Goal: Task Accomplishment & Management: Use online tool/utility

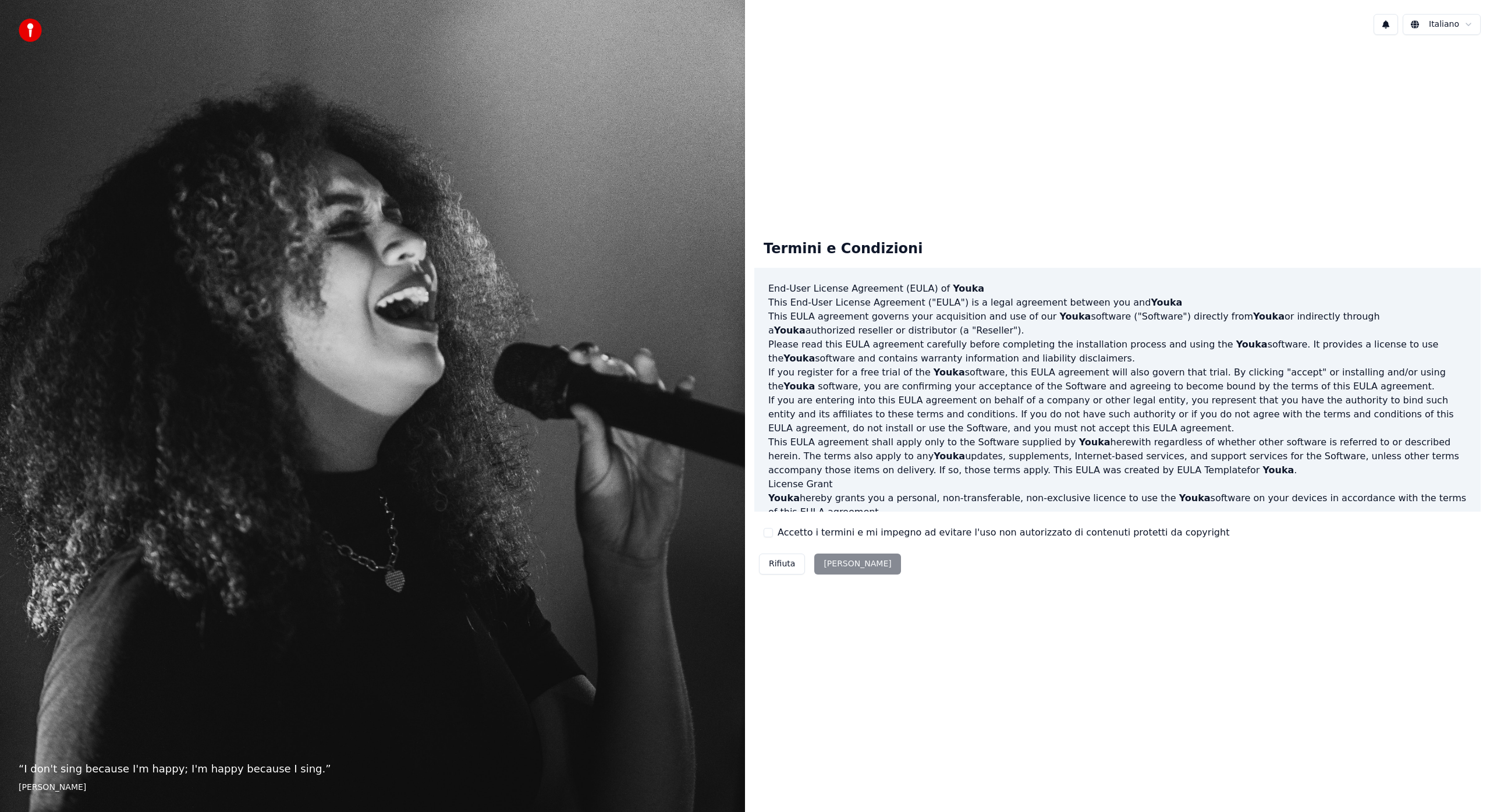
click at [841, 563] on div "Rifiuta [PERSON_NAME]" at bounding box center [830, 564] width 151 height 30
click at [837, 566] on div "Rifiuta Accetta" at bounding box center [830, 564] width 151 height 30
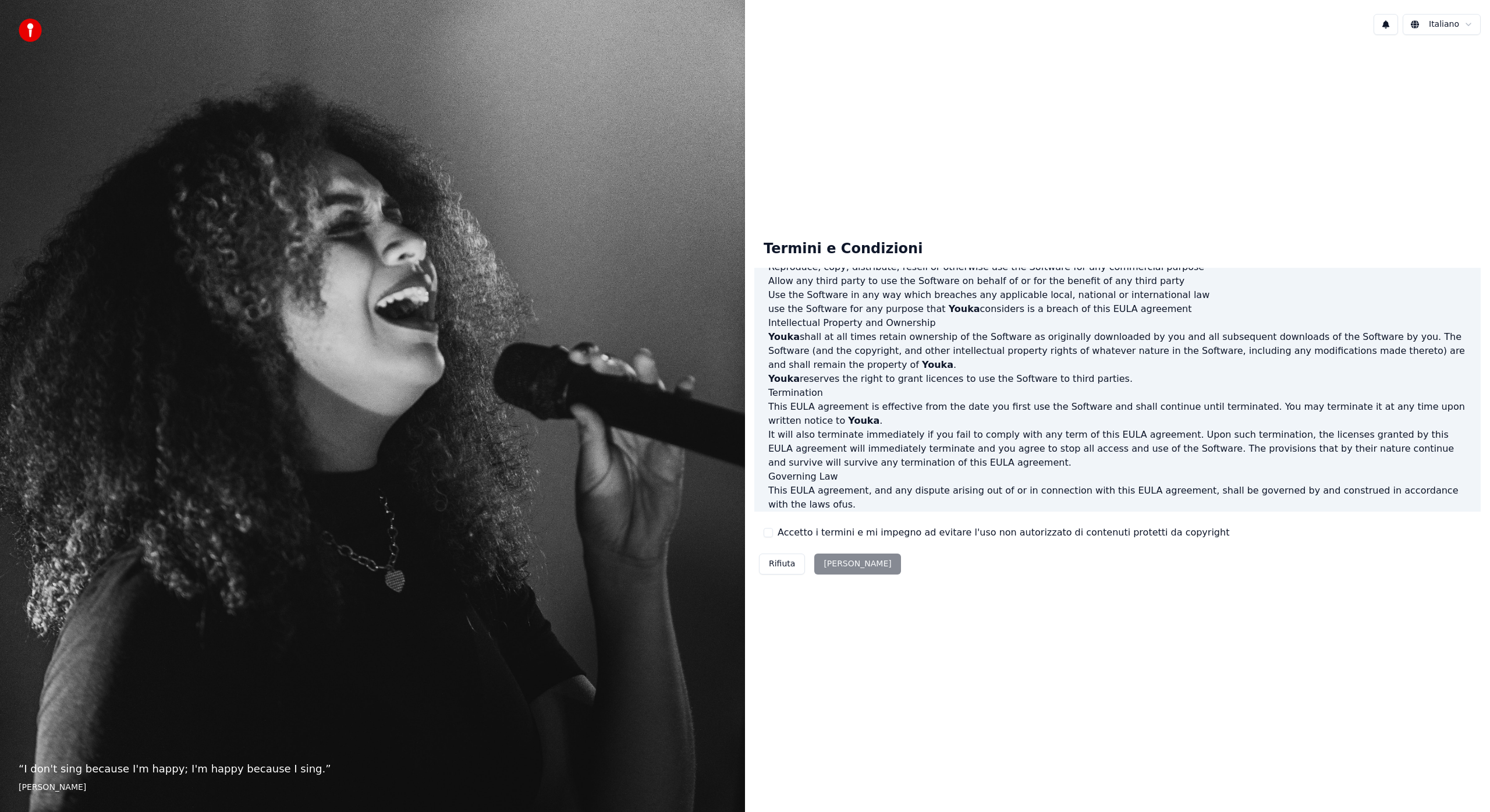
click at [842, 564] on div "Rifiuta Accetta" at bounding box center [830, 564] width 151 height 30
click at [768, 531] on button "Accetto i termini e mi impegno ad evitare l'uso non autorizzato di contenuti pr…" at bounding box center [768, 532] width 10 height 10
click at [838, 568] on button "Accetta" at bounding box center [858, 564] width 86 height 21
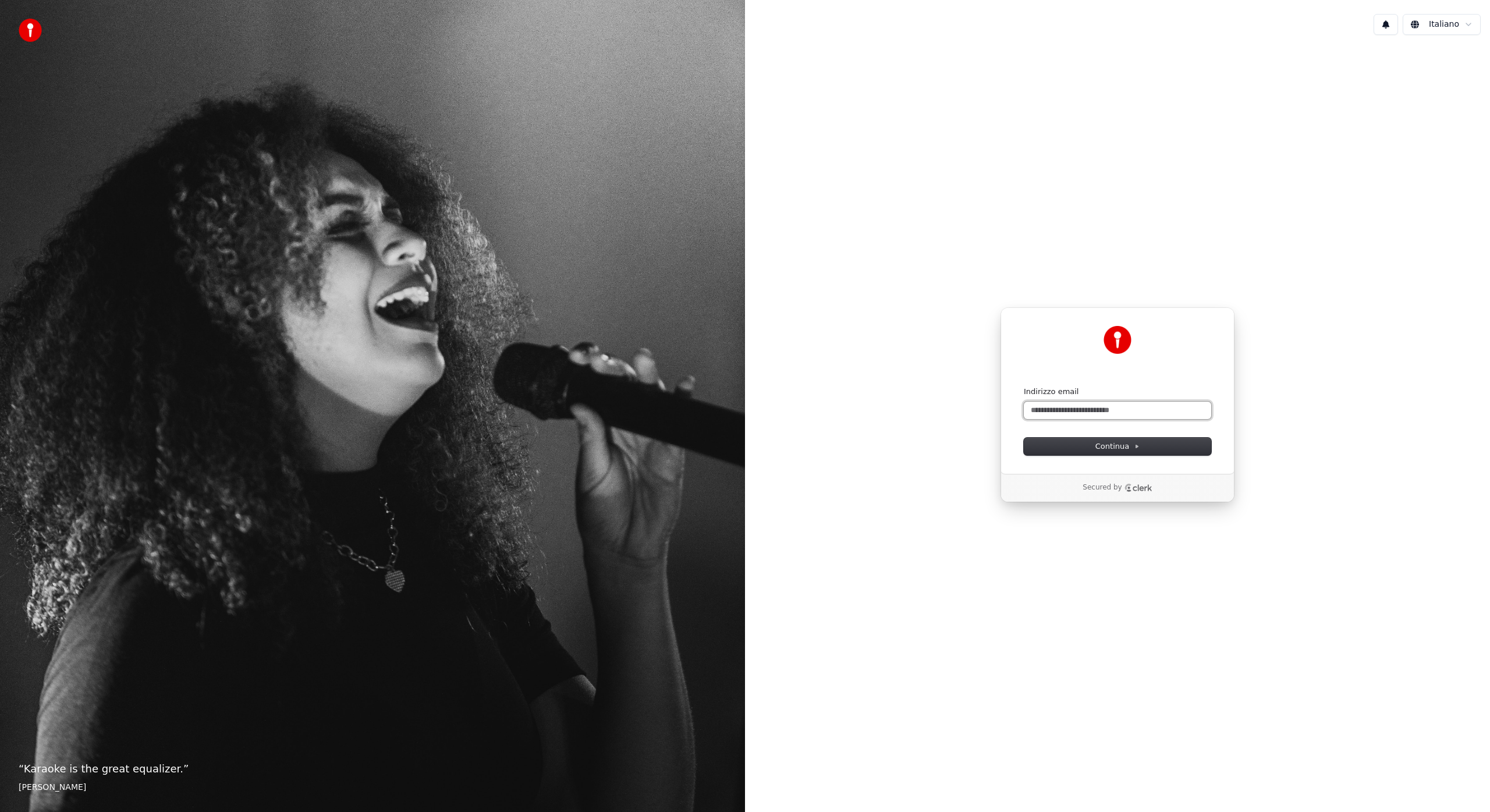
click at [1067, 411] on input "Indirizzo email" at bounding box center [1117, 411] width 187 height 18
click at [1091, 441] on button "Continua" at bounding box center [1117, 446] width 187 height 18
type input "**********"
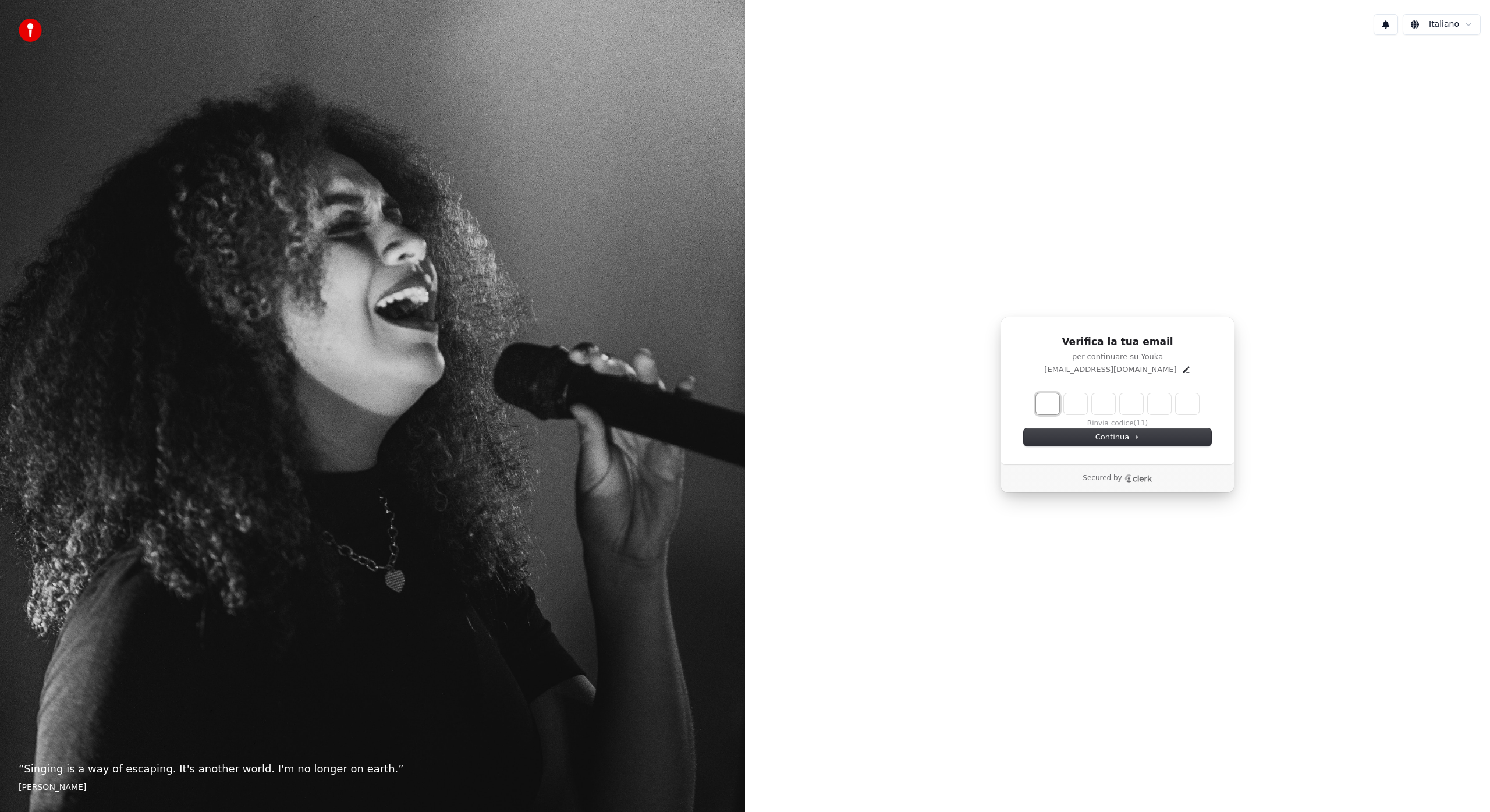
click at [1057, 408] on input "Enter verification code" at bounding box center [1129, 404] width 186 height 21
type input "******"
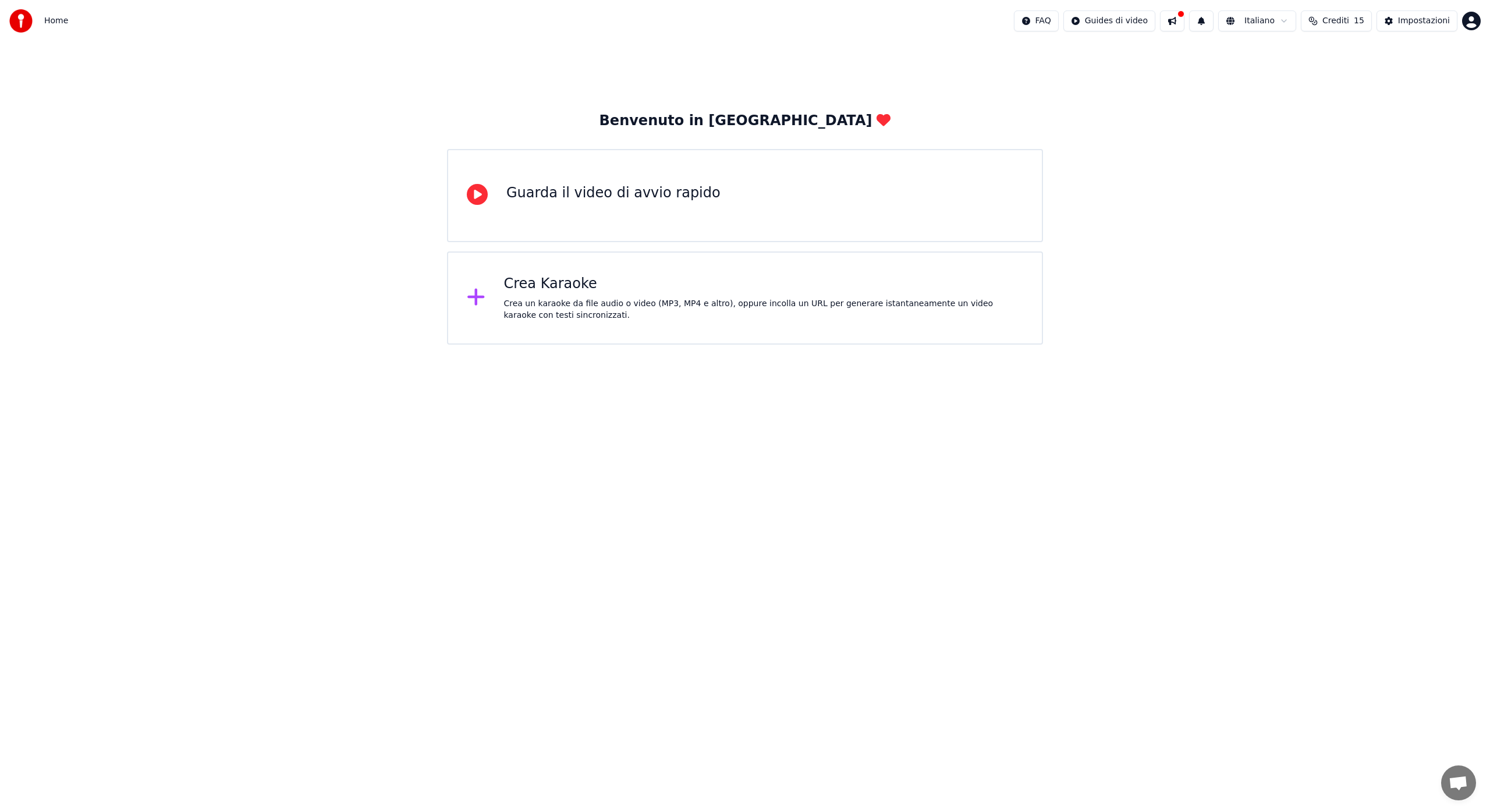
click at [478, 296] on icon at bounding box center [476, 296] width 18 height 21
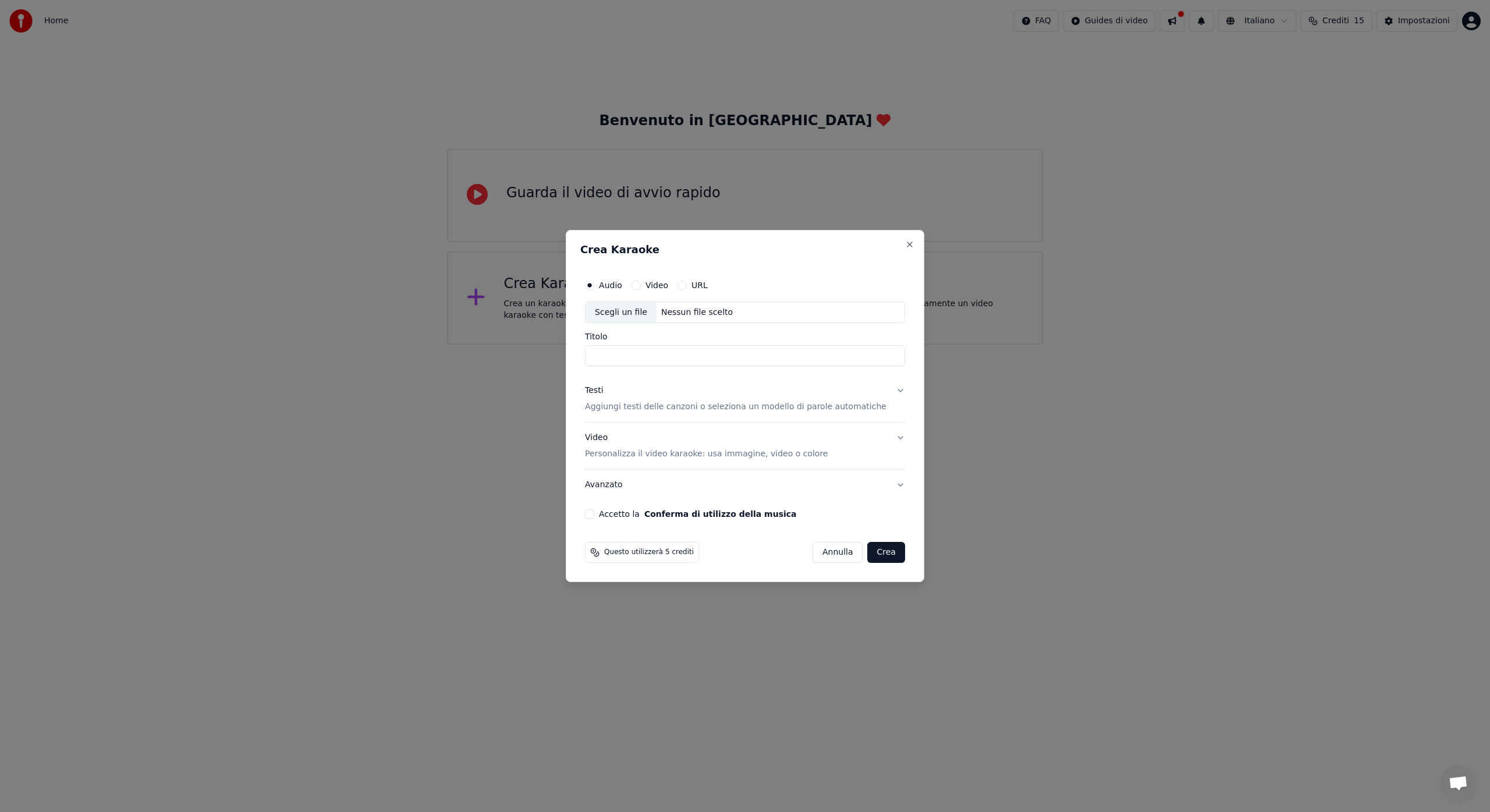
click at [635, 357] on input "Titolo" at bounding box center [745, 356] width 320 height 21
type input "**********"
click at [879, 549] on button "Crea" at bounding box center [886, 552] width 37 height 21
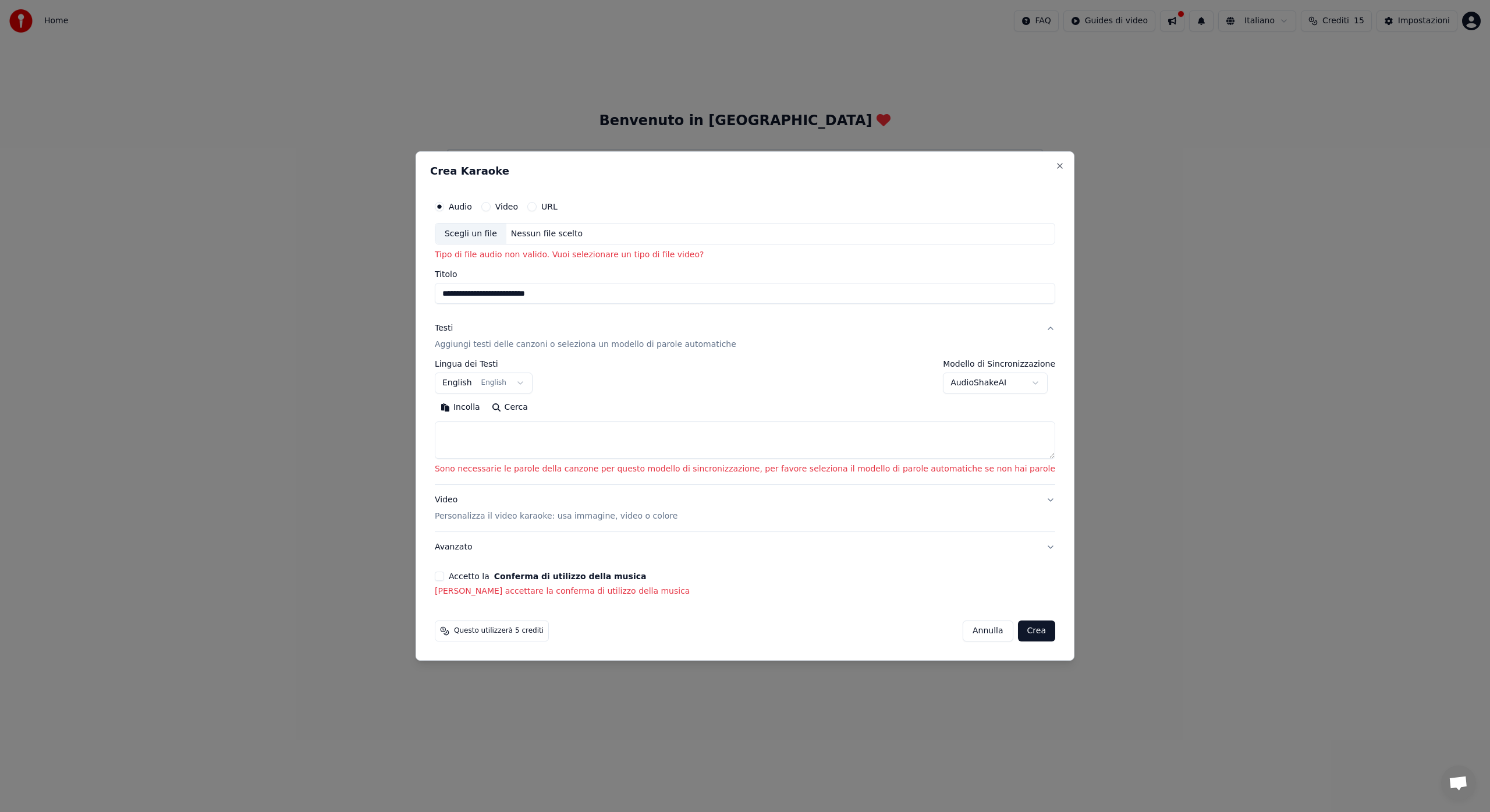
click at [502, 232] on div "Scegli un file" at bounding box center [471, 234] width 71 height 21
click at [619, 297] on input "**********" at bounding box center [745, 293] width 620 height 21
click at [507, 235] on div "Scegli un file" at bounding box center [471, 234] width 71 height 21
click at [491, 205] on button "Video" at bounding box center [486, 206] width 10 height 10
click at [507, 230] on div "Scegli un file" at bounding box center [471, 234] width 71 height 21
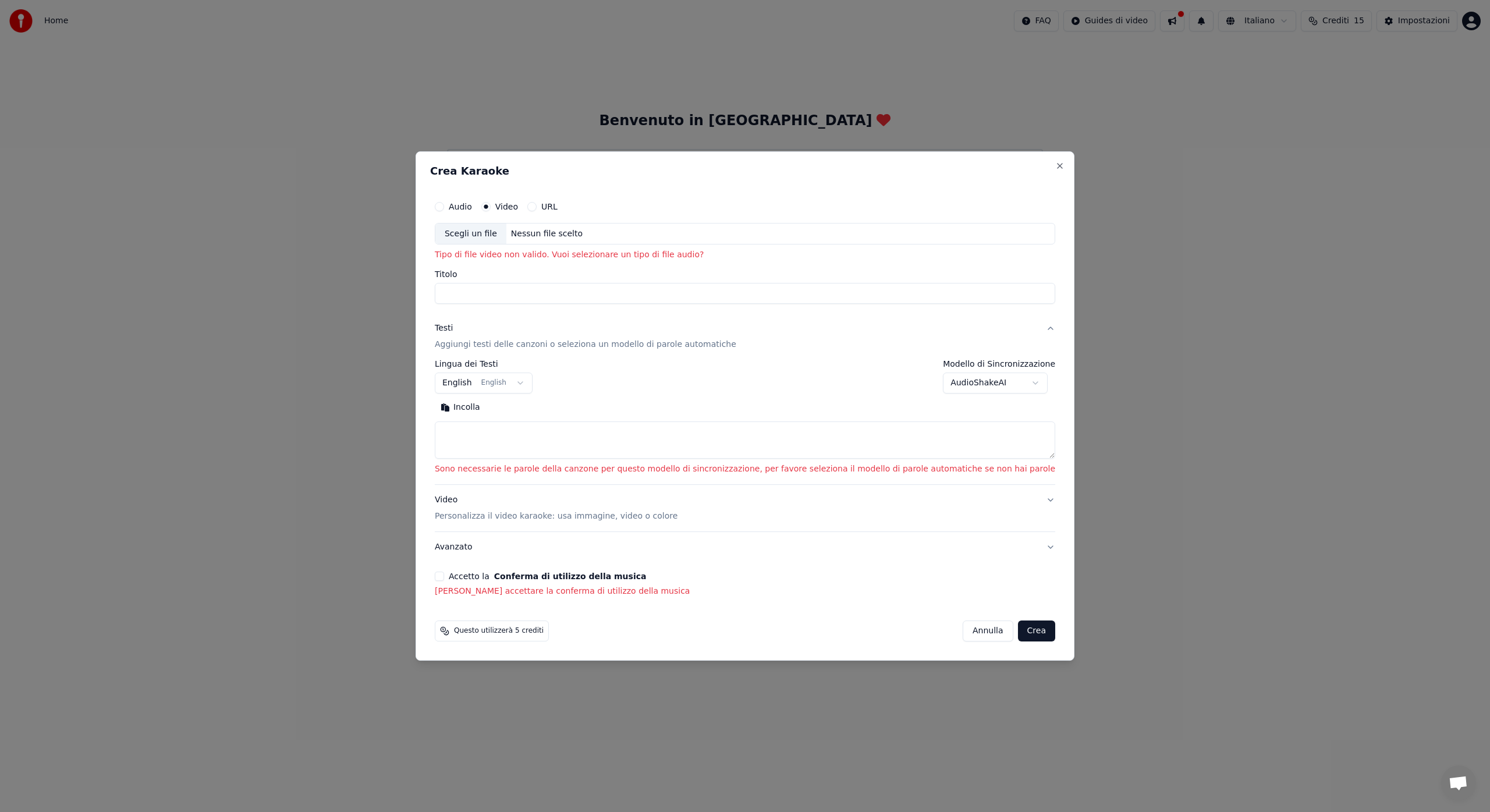
click at [536, 207] on button "URL" at bounding box center [532, 206] width 10 height 10
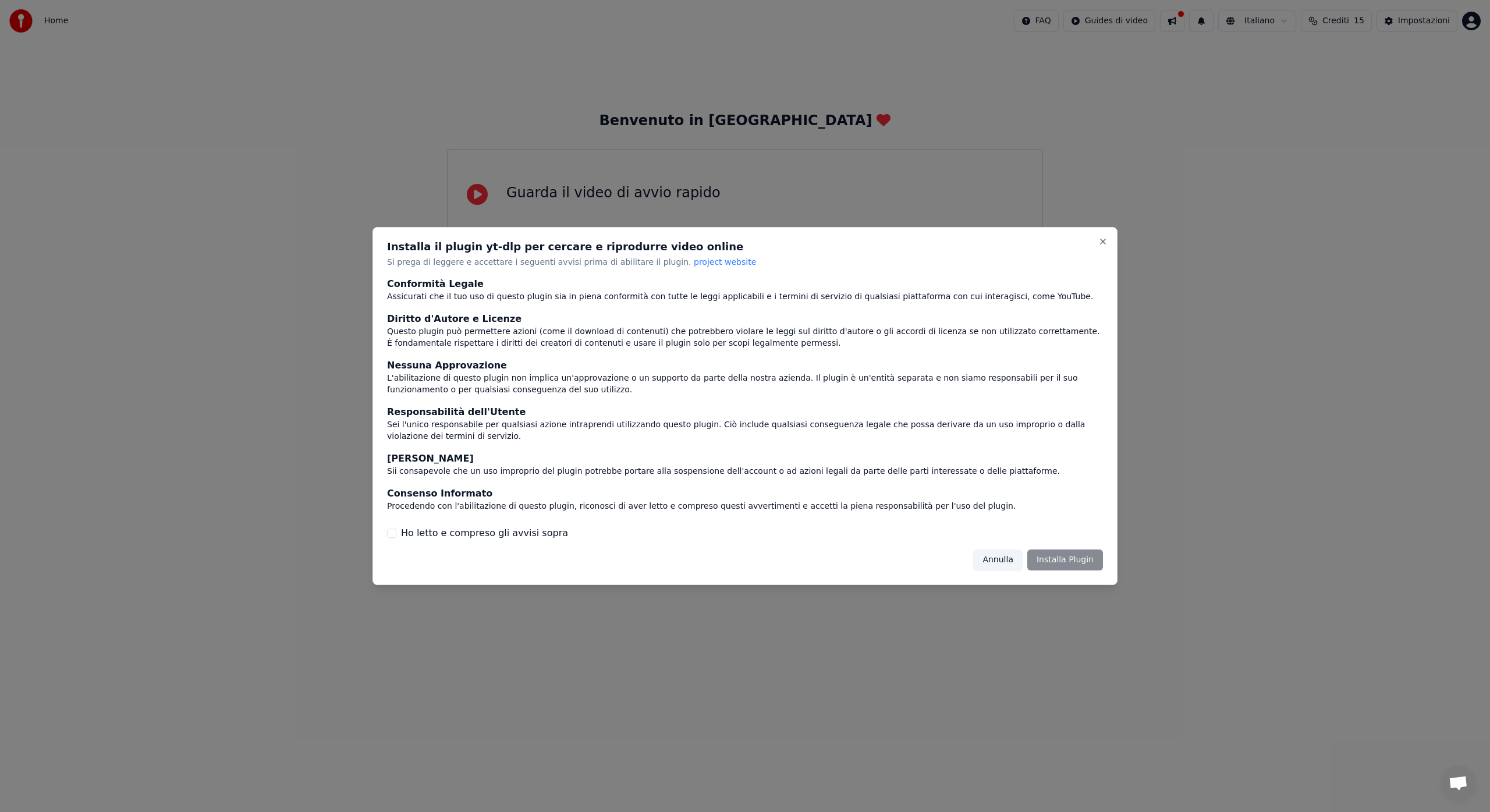
click at [393, 533] on button "Ho letto e compreso gli avvisi sopra" at bounding box center [392, 533] width 10 height 10
click at [1071, 562] on button "Installa Plugin" at bounding box center [1065, 559] width 76 height 21
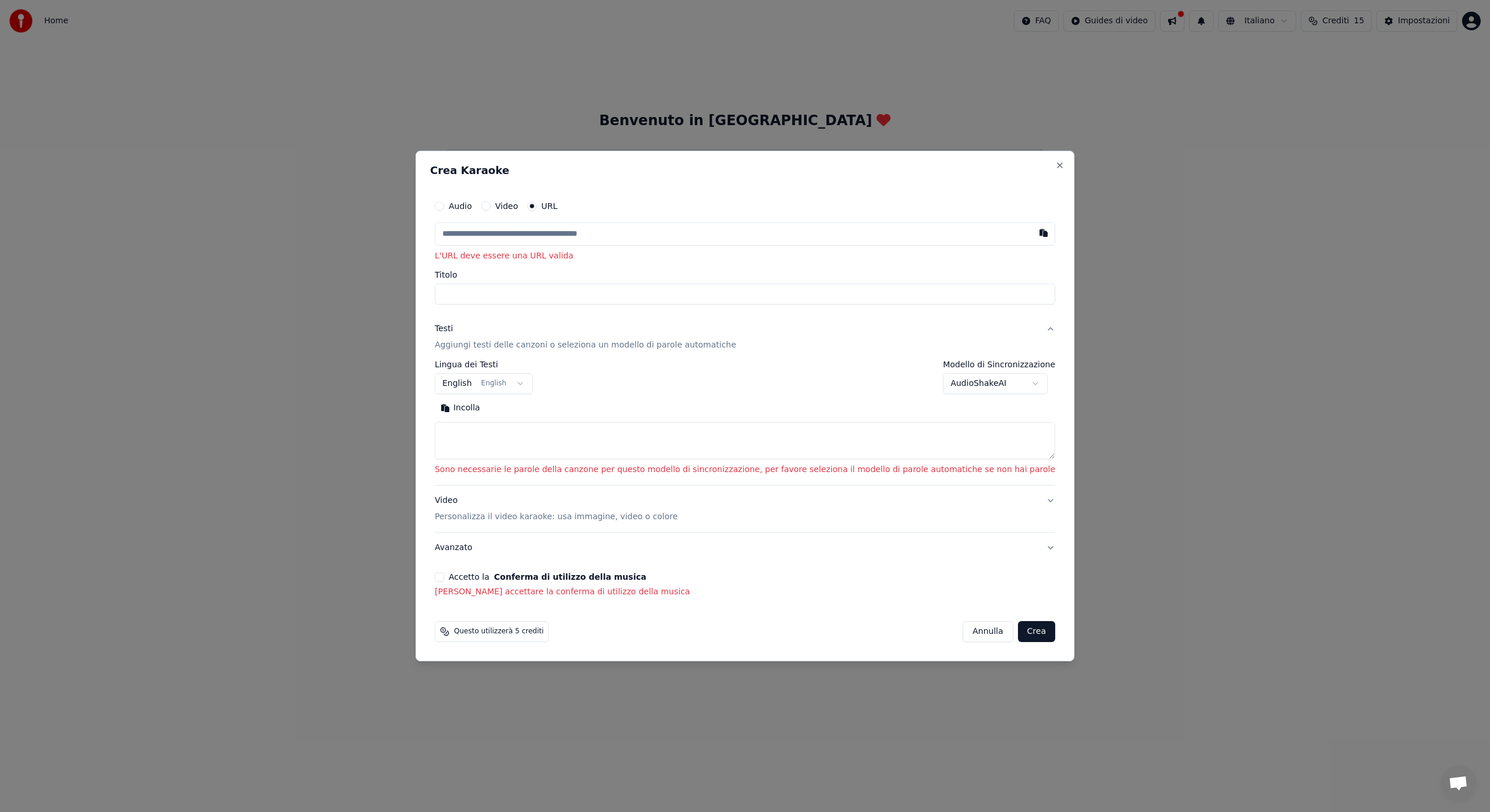
click at [535, 206] on circle "button" at bounding box center [532, 206] width 4 height 4
click at [486, 237] on input "text" at bounding box center [745, 234] width 620 height 23
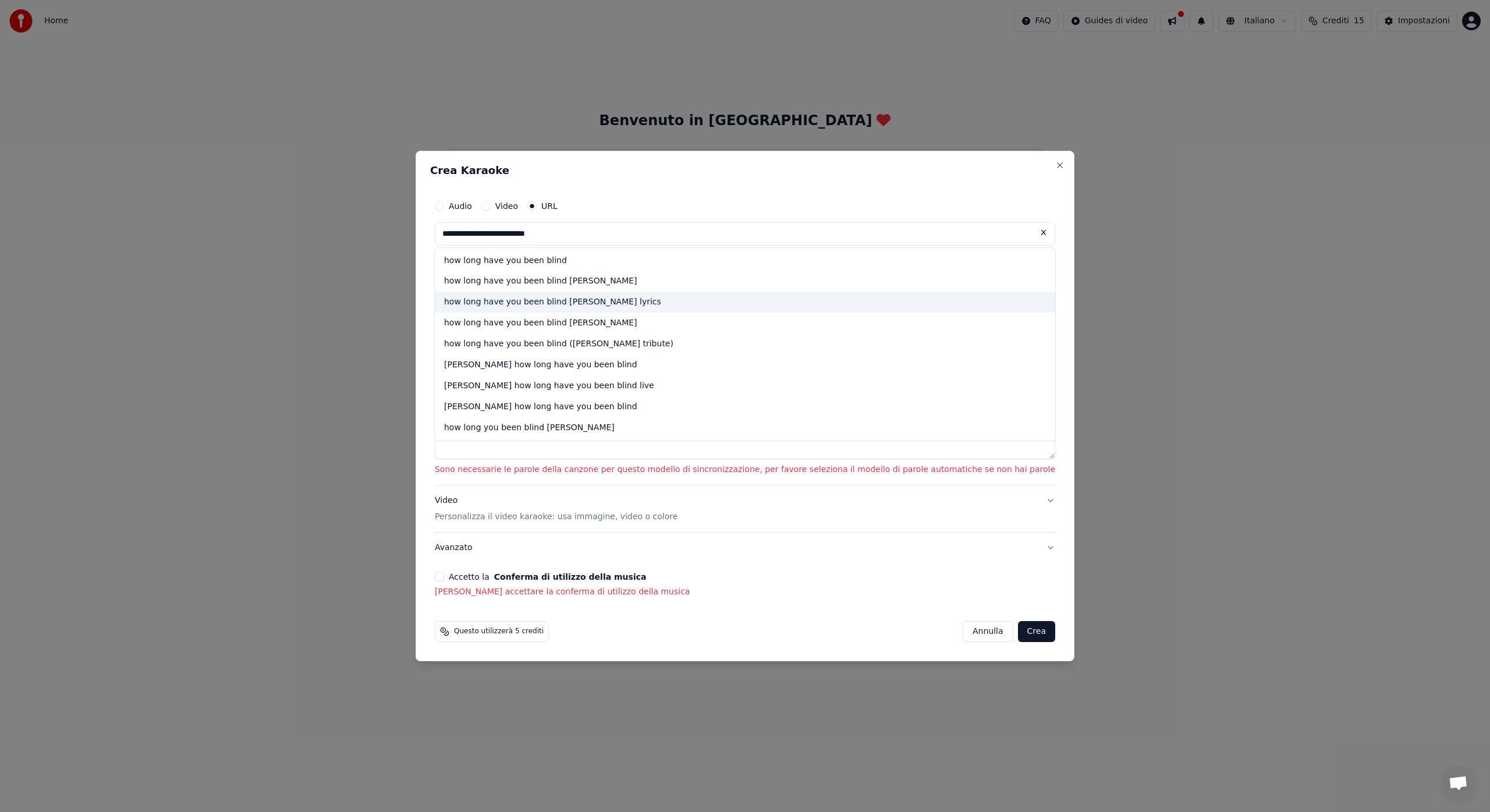
click at [554, 303] on div "how long have you been blind [PERSON_NAME] lyrics" at bounding box center [745, 302] width 620 height 21
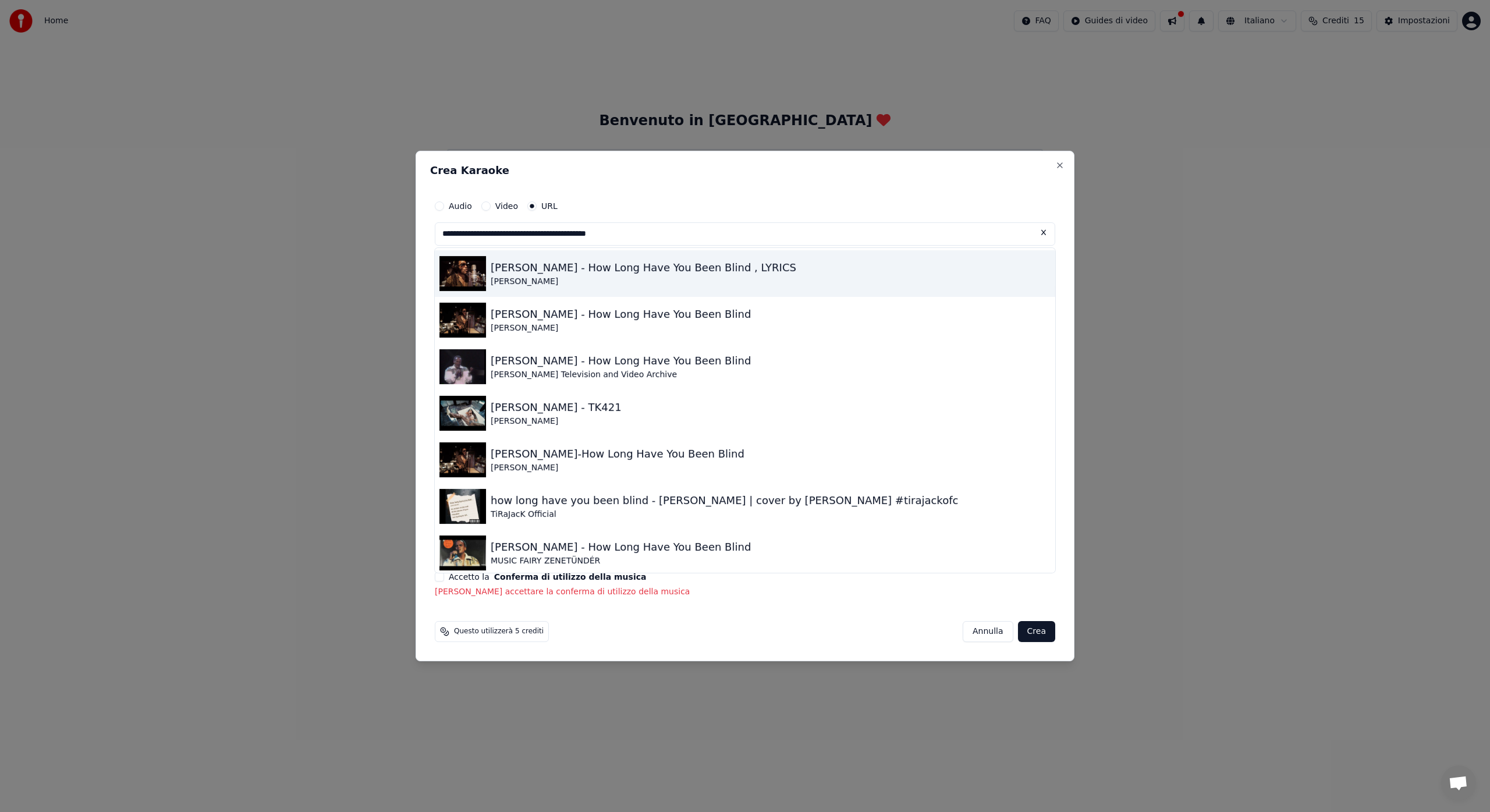
click at [486, 280] on img at bounding box center [462, 273] width 46 height 35
type input "**********"
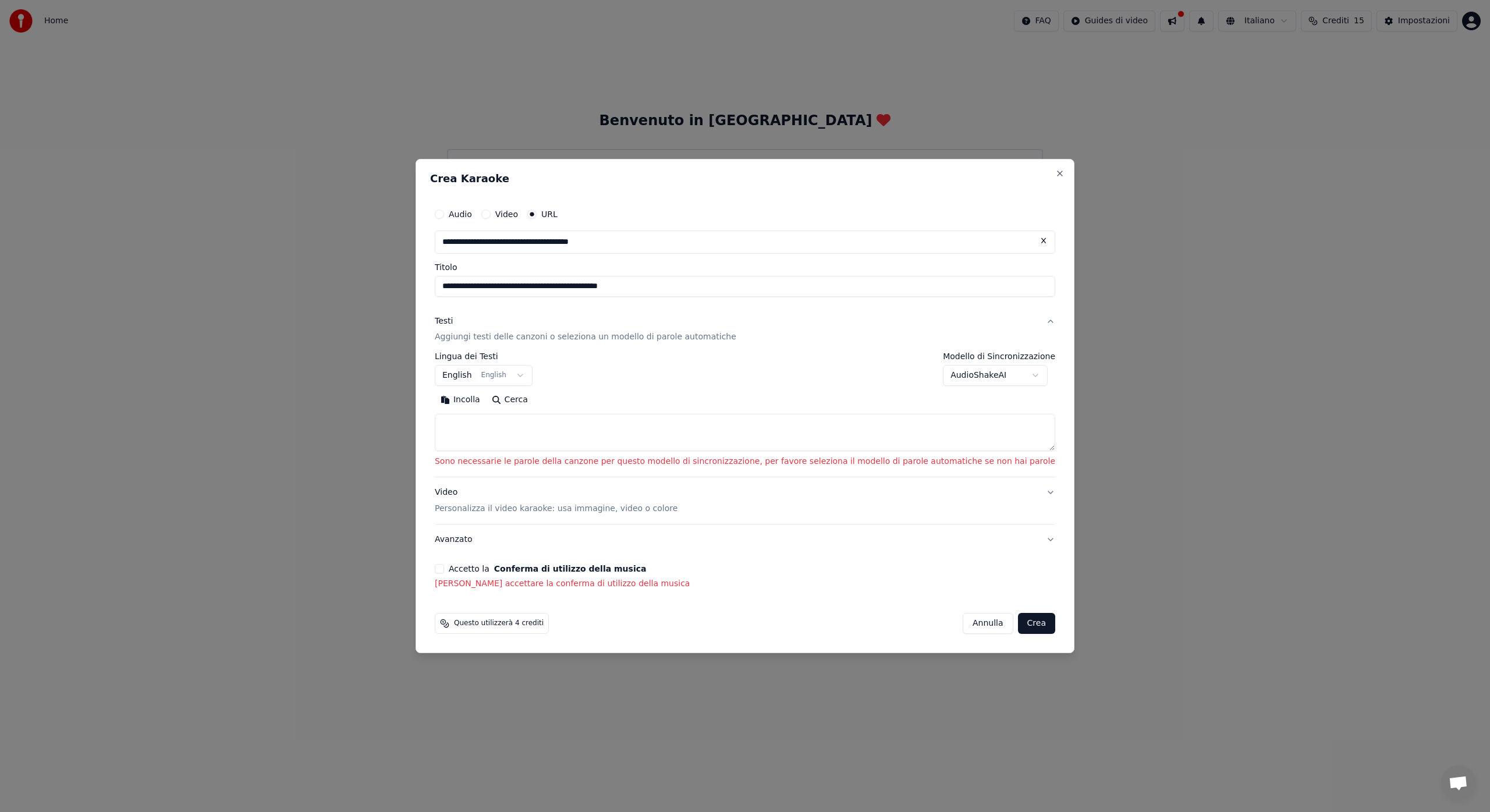
click at [444, 569] on button "Accetto la Conferma di utilizzo della musica" at bounding box center [439, 568] width 10 height 10
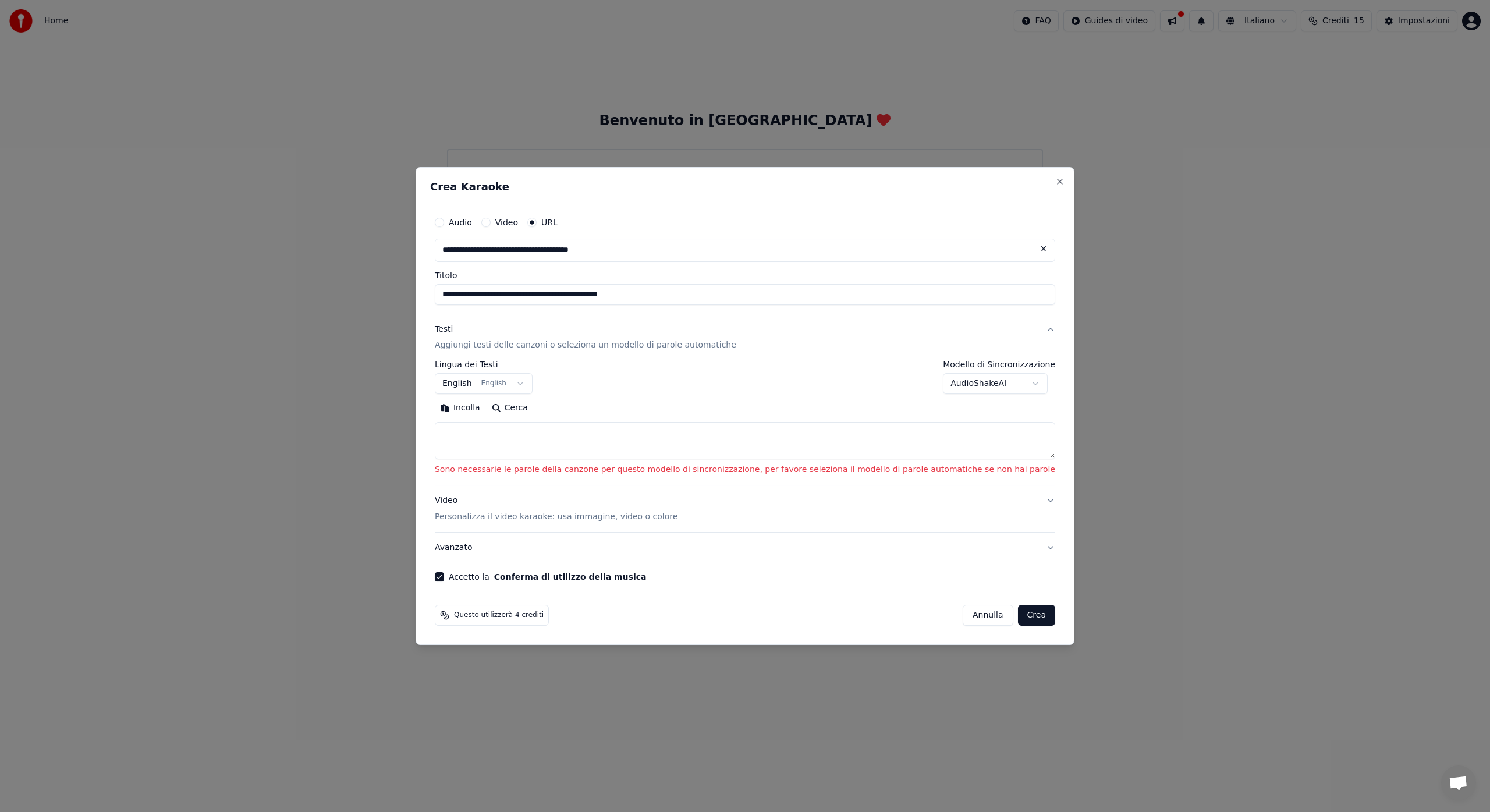
click at [1018, 617] on button "Crea" at bounding box center [1036, 615] width 37 height 21
click at [532, 445] on textarea at bounding box center [745, 441] width 620 height 37
click at [1026, 457] on textarea at bounding box center [745, 441] width 620 height 37
click at [1014, 345] on body "**********" at bounding box center [745, 172] width 1490 height 345
select select "**********"
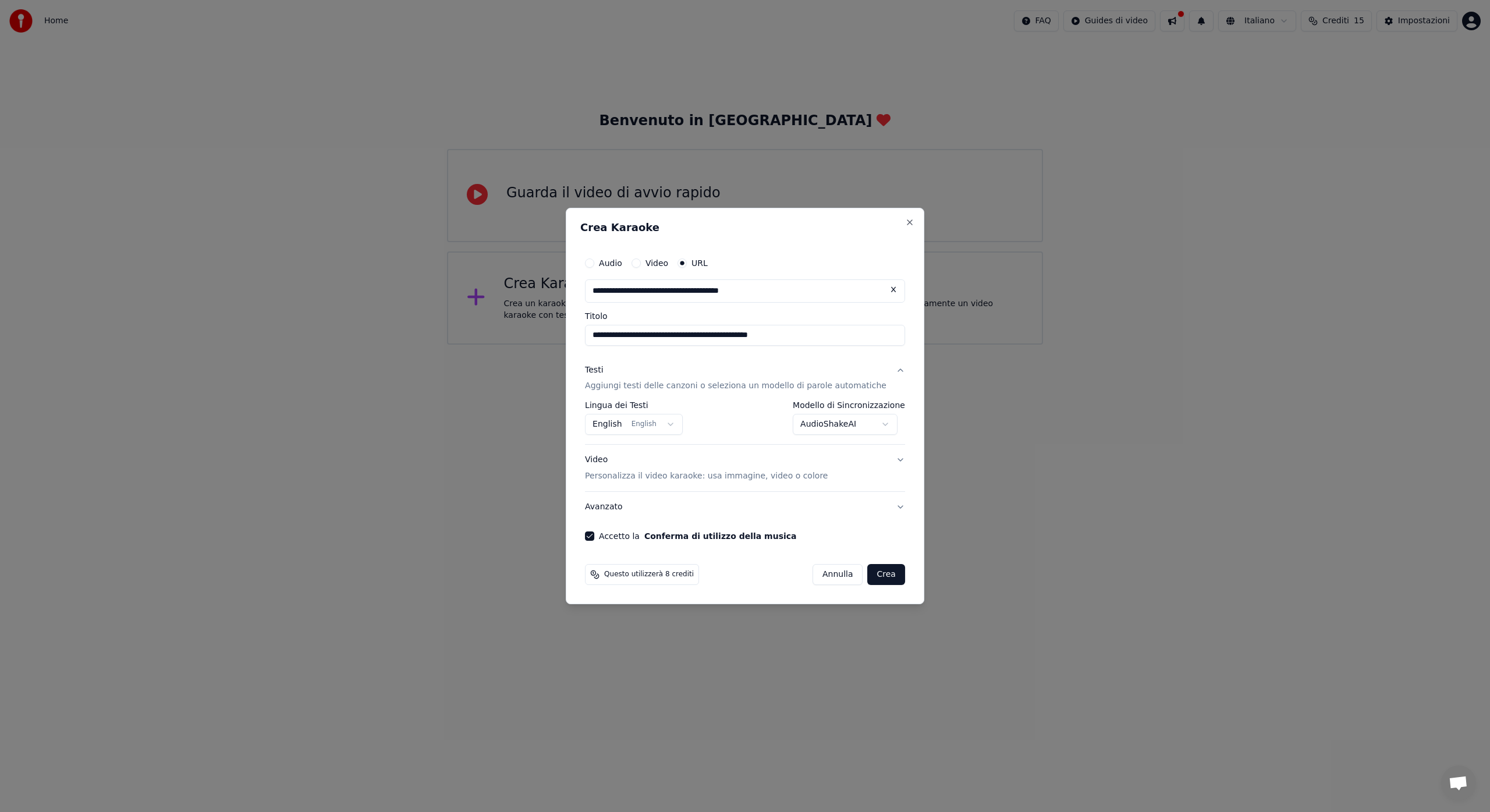
click at [876, 575] on button "Crea" at bounding box center [886, 574] width 37 height 21
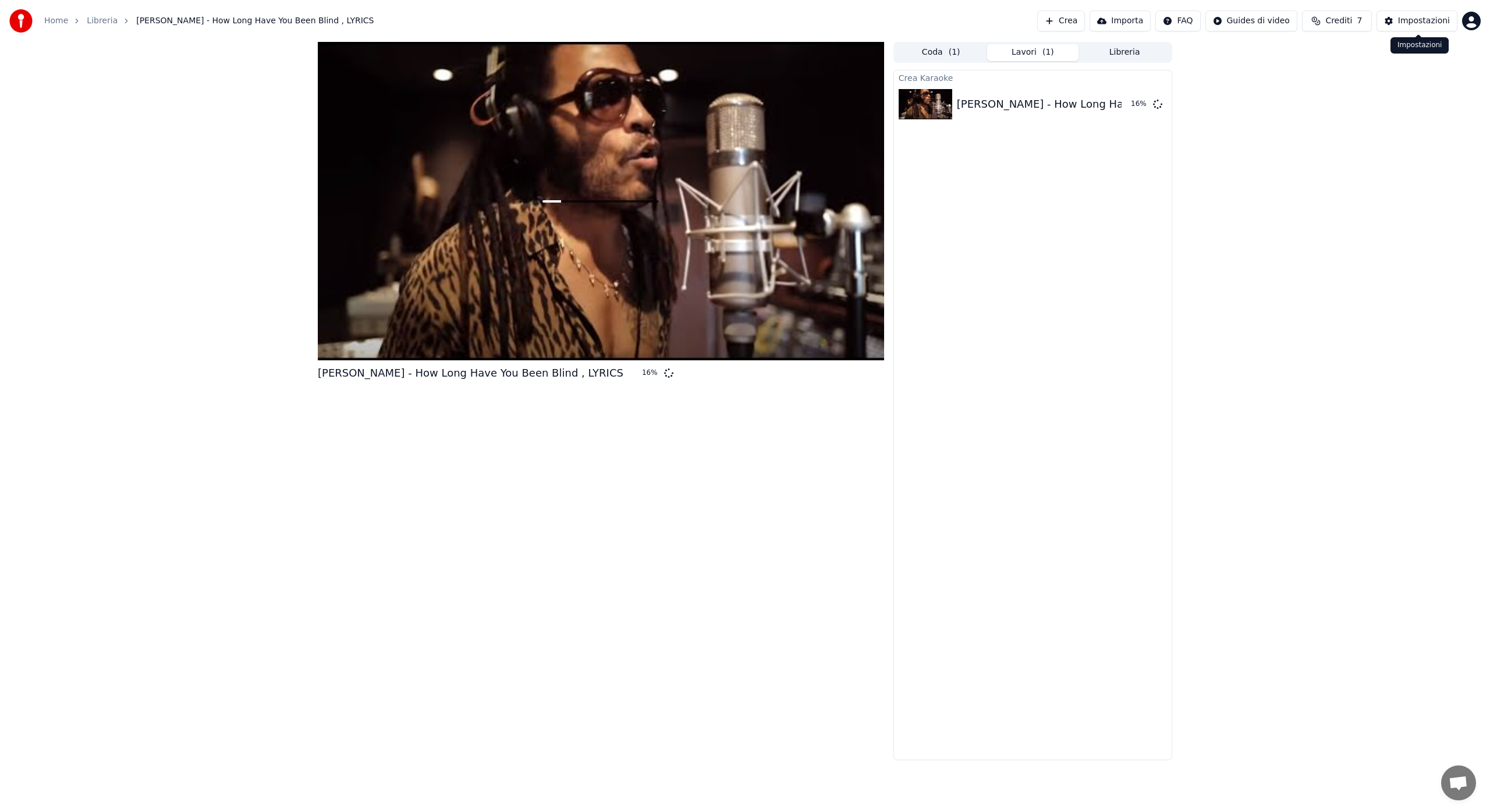
click at [1430, 18] on div "Impostazioni" at bounding box center [1424, 21] width 52 height 11
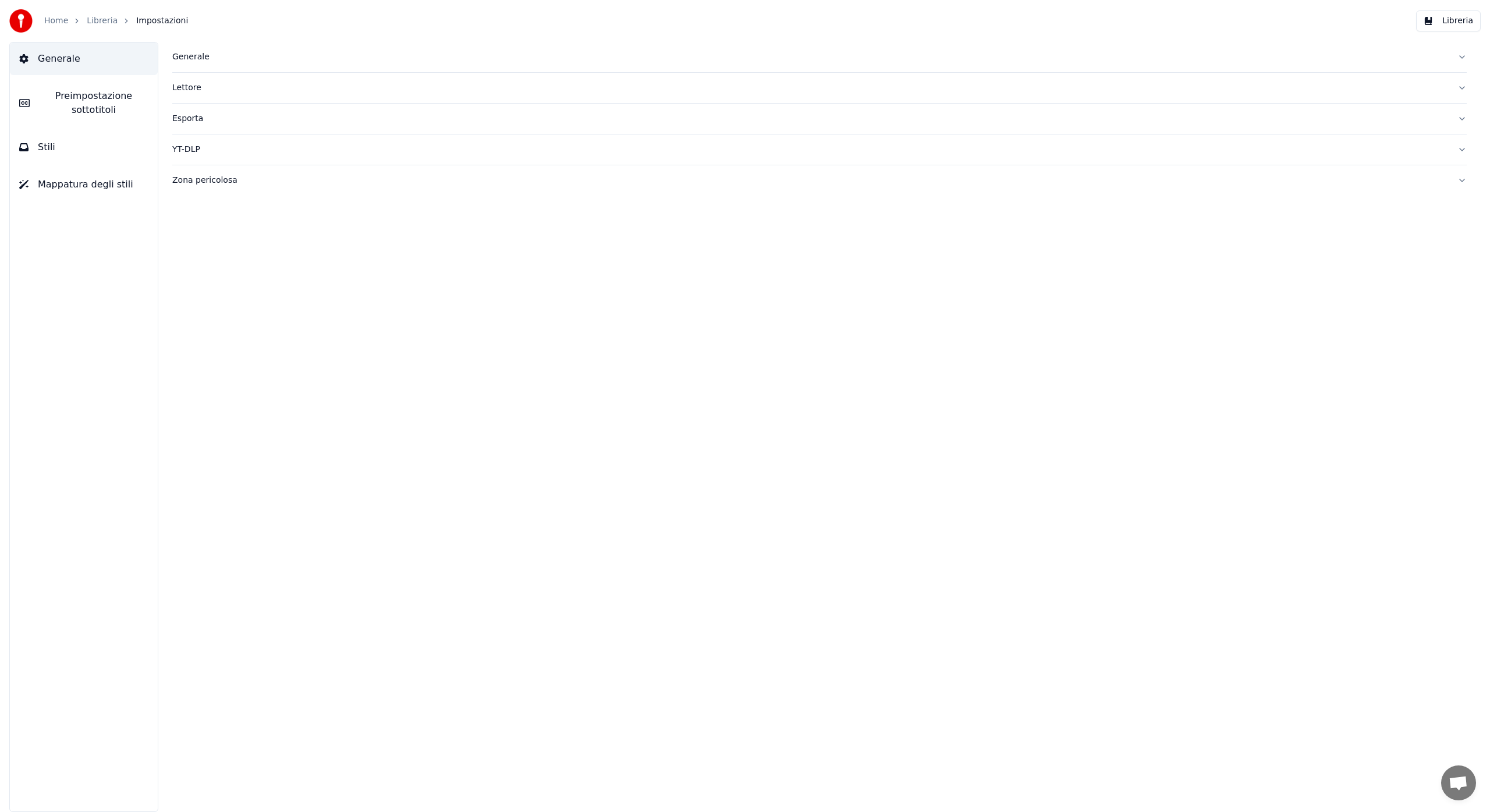
click at [70, 60] on span "Generale" at bounding box center [59, 59] width 43 height 14
click at [188, 55] on div "Generale" at bounding box center [810, 57] width 1276 height 11
click at [157, 18] on span "Impostazioni" at bounding box center [163, 21] width 52 height 11
click at [50, 61] on span "Generale" at bounding box center [59, 59] width 43 height 14
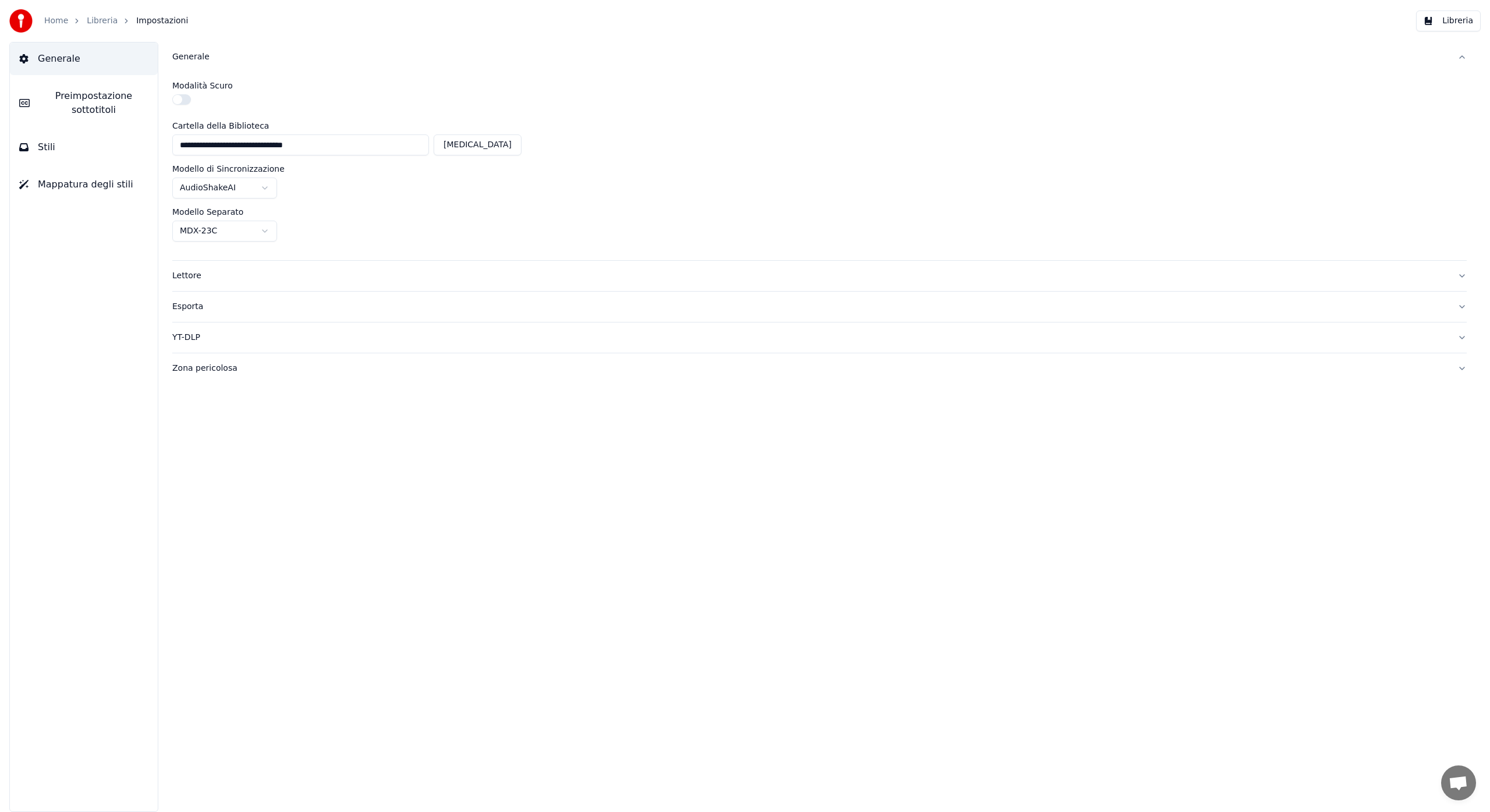
click at [22, 22] on img at bounding box center [21, 21] width 23 height 23
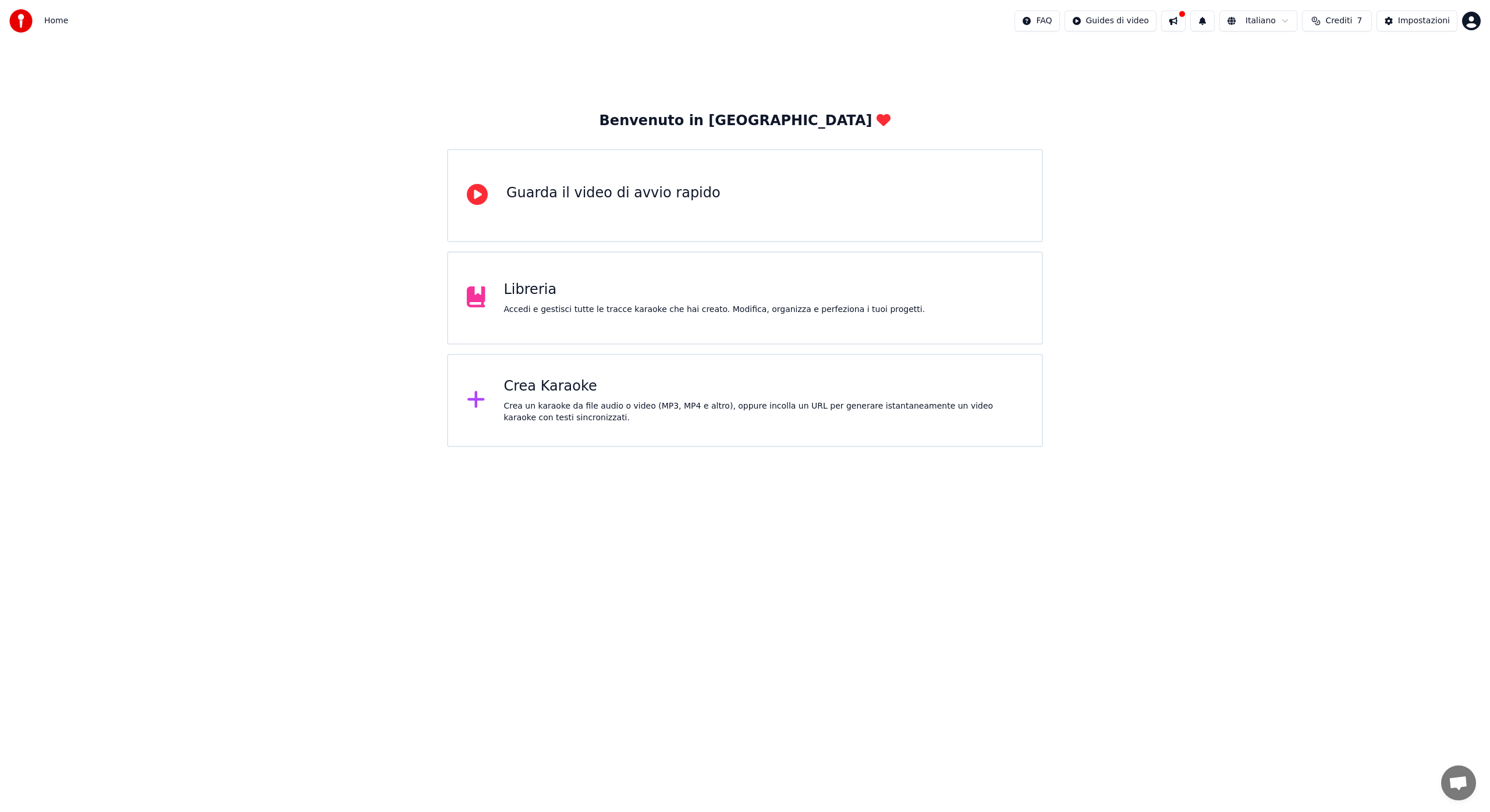
click at [849, 375] on div "Crea Karaoke Crea un karaoke da file audio o video (MP3, MP4 e altro), oppure i…" at bounding box center [745, 400] width 596 height 93
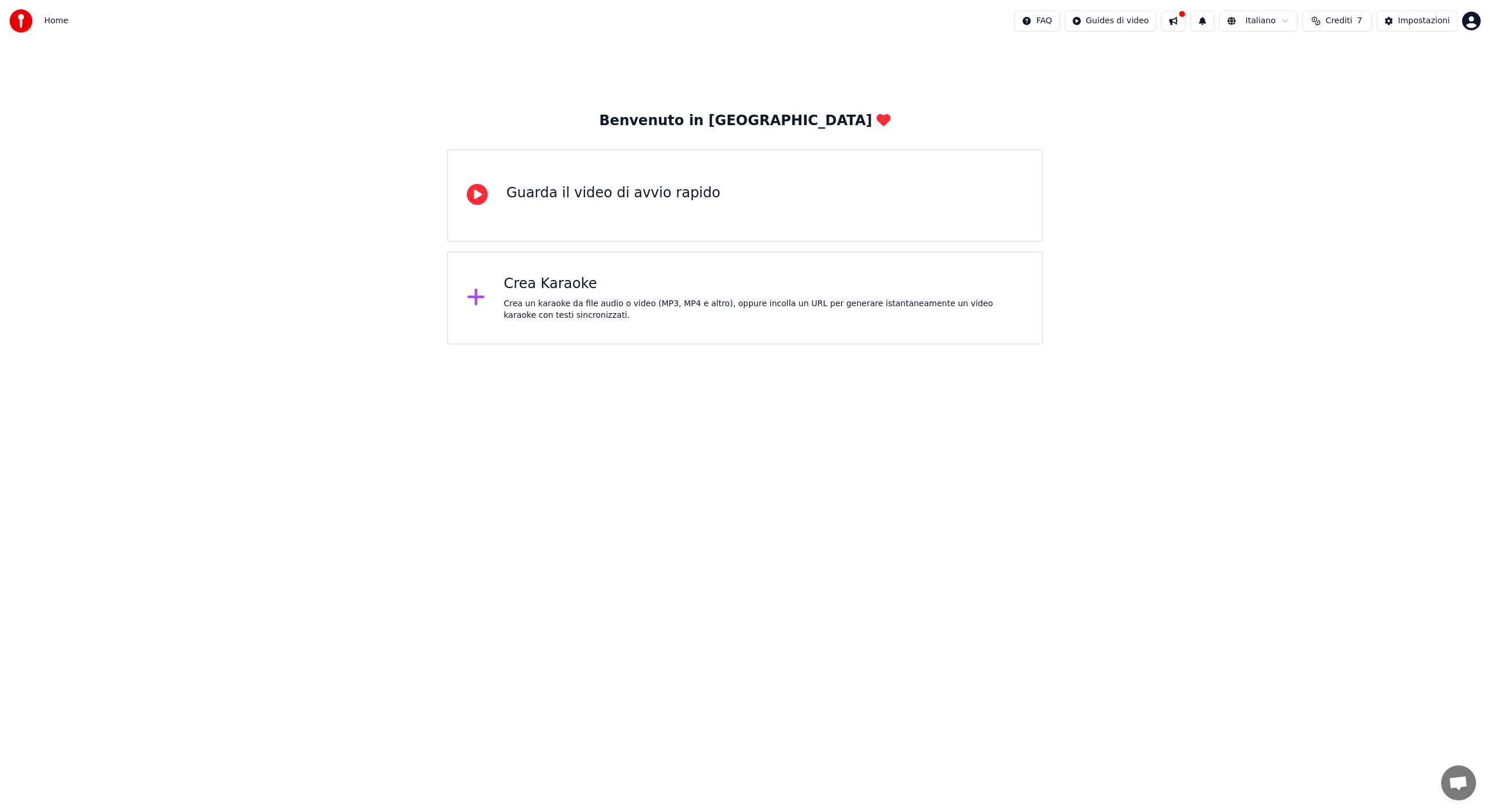
click at [474, 295] on icon at bounding box center [476, 296] width 18 height 21
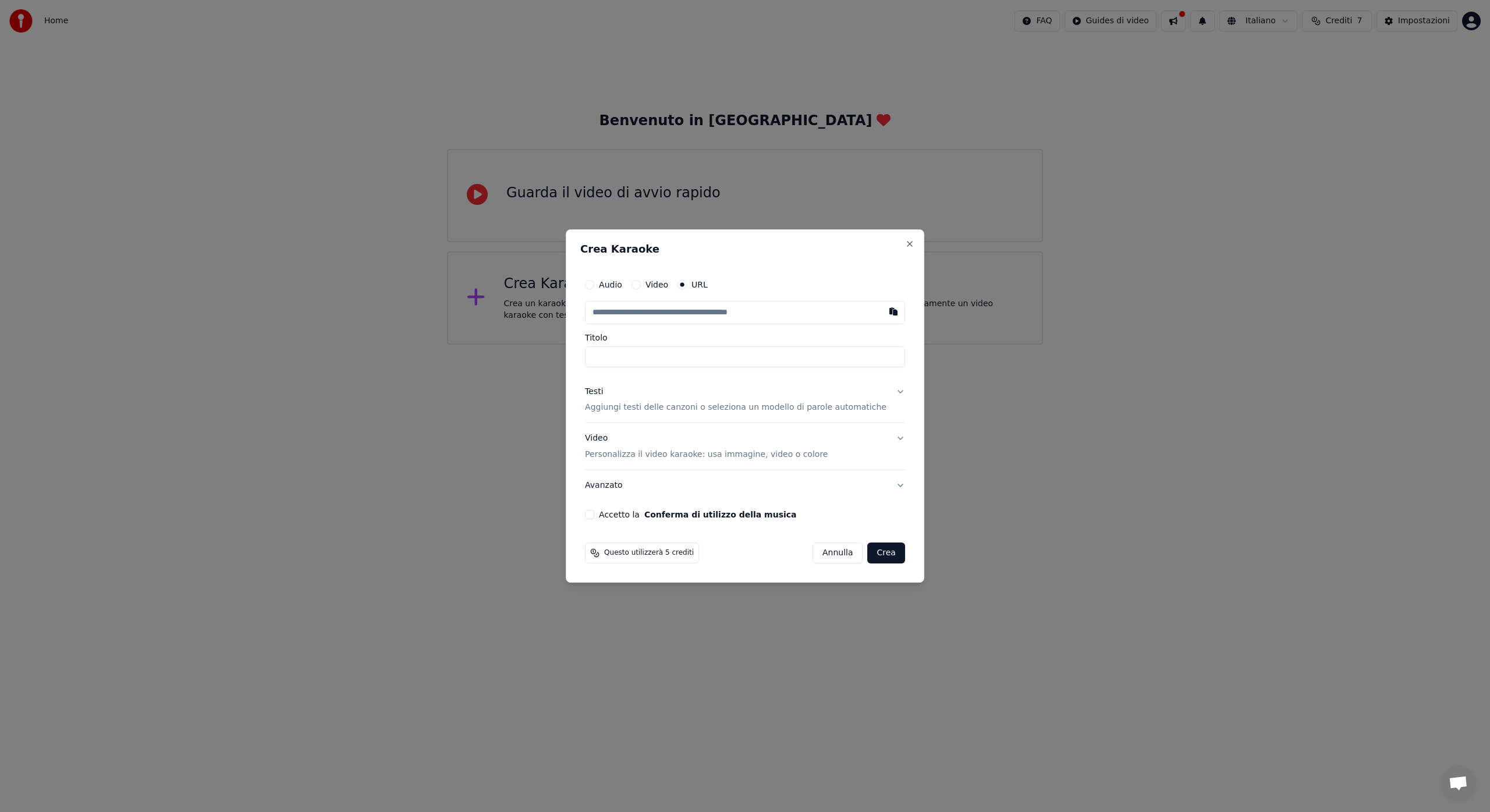
click at [641, 284] on button "Video" at bounding box center [636, 284] width 10 height 10
click at [621, 356] on input "Titolo" at bounding box center [745, 356] width 320 height 21
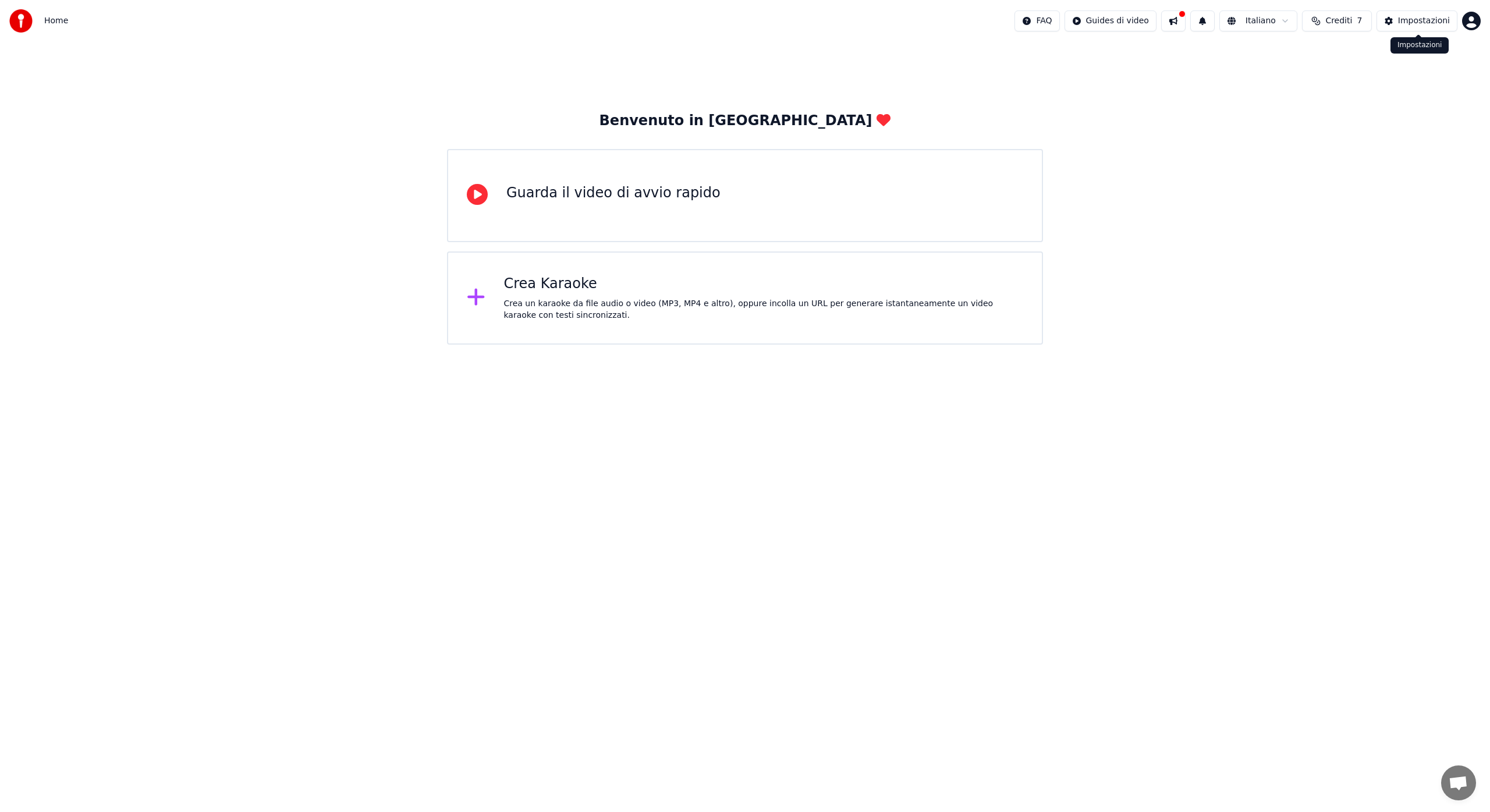
click at [1388, 19] on button "Impostazioni" at bounding box center [1416, 21] width 81 height 21
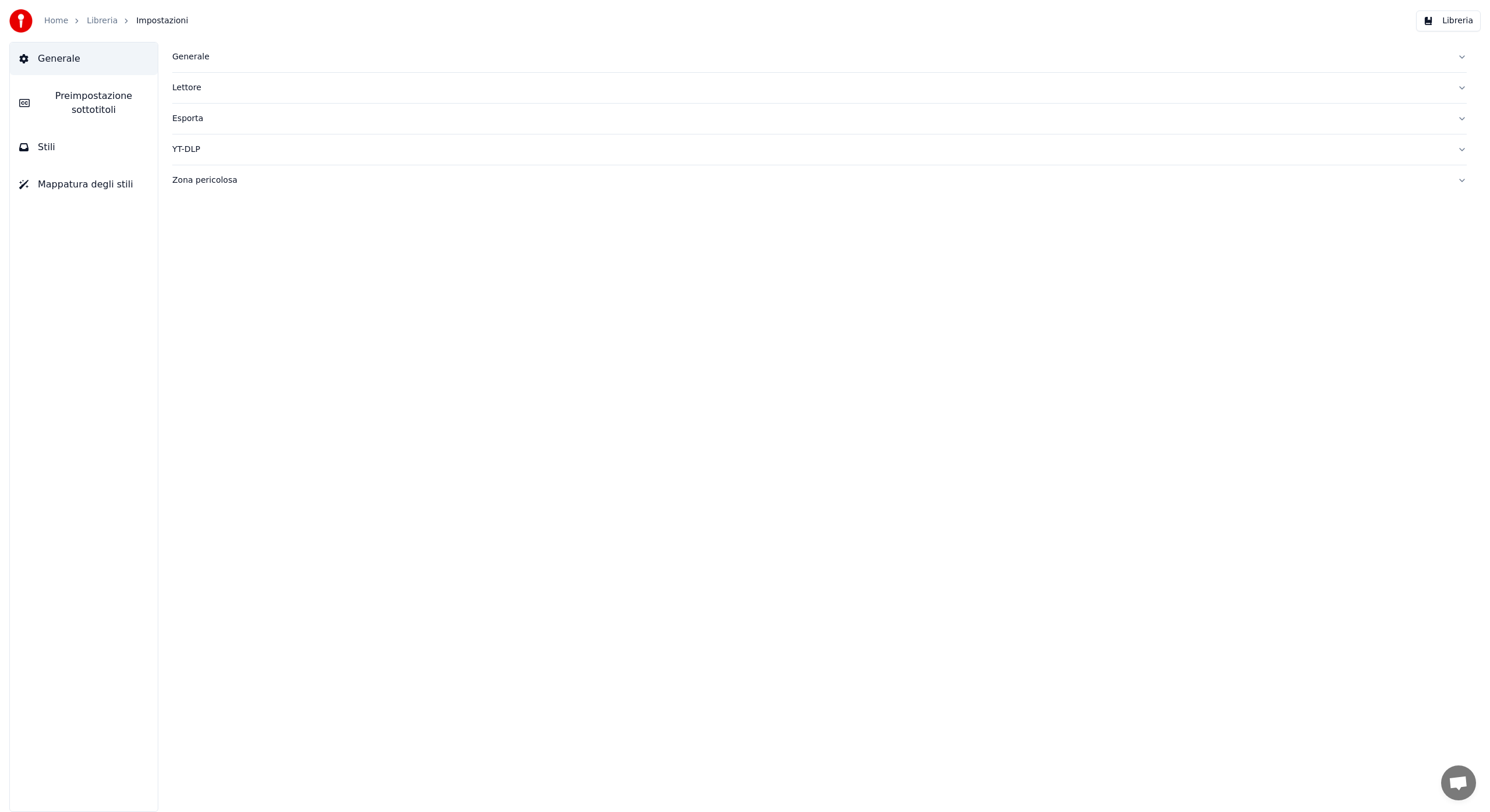
click at [21, 15] on img at bounding box center [21, 21] width 23 height 23
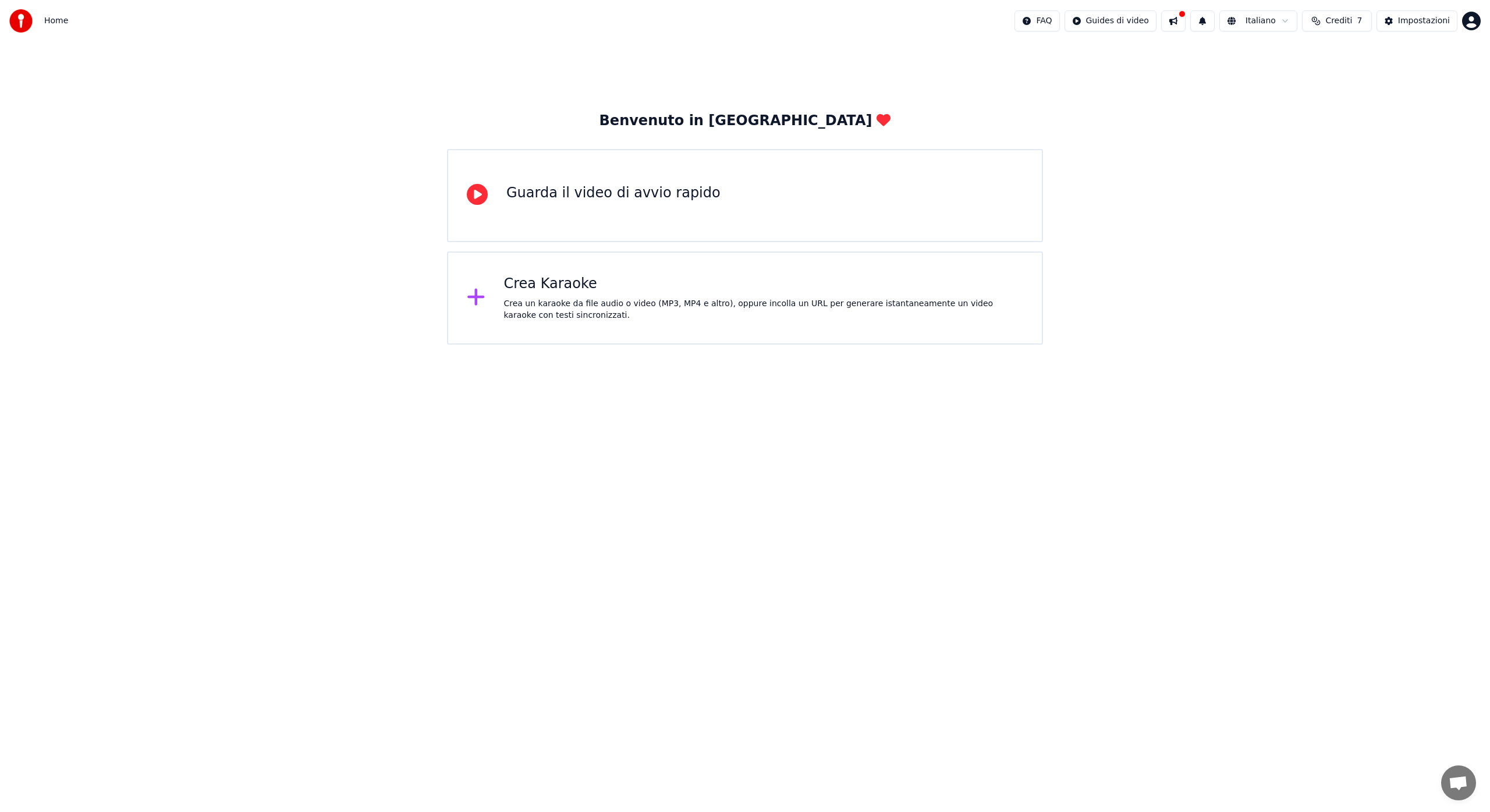
click at [1356, 20] on button "Crediti 7" at bounding box center [1337, 21] width 70 height 21
click at [1472, 20] on html "Home FAQ Guides di video Italiano Crediti 7 Impostazioni Benvenuto in Youka Gua…" at bounding box center [745, 172] width 1490 height 345
click at [1409, 69] on span "Fatturazione" at bounding box center [1402, 75] width 51 height 11
click at [58, 24] on span "Home" at bounding box center [57, 21] width 24 height 11
click at [1246, 20] on html "Home FAQ Guides di video Italiano Crediti 7 Impostazioni Benvenuto in Youka Gua…" at bounding box center [745, 172] width 1490 height 345
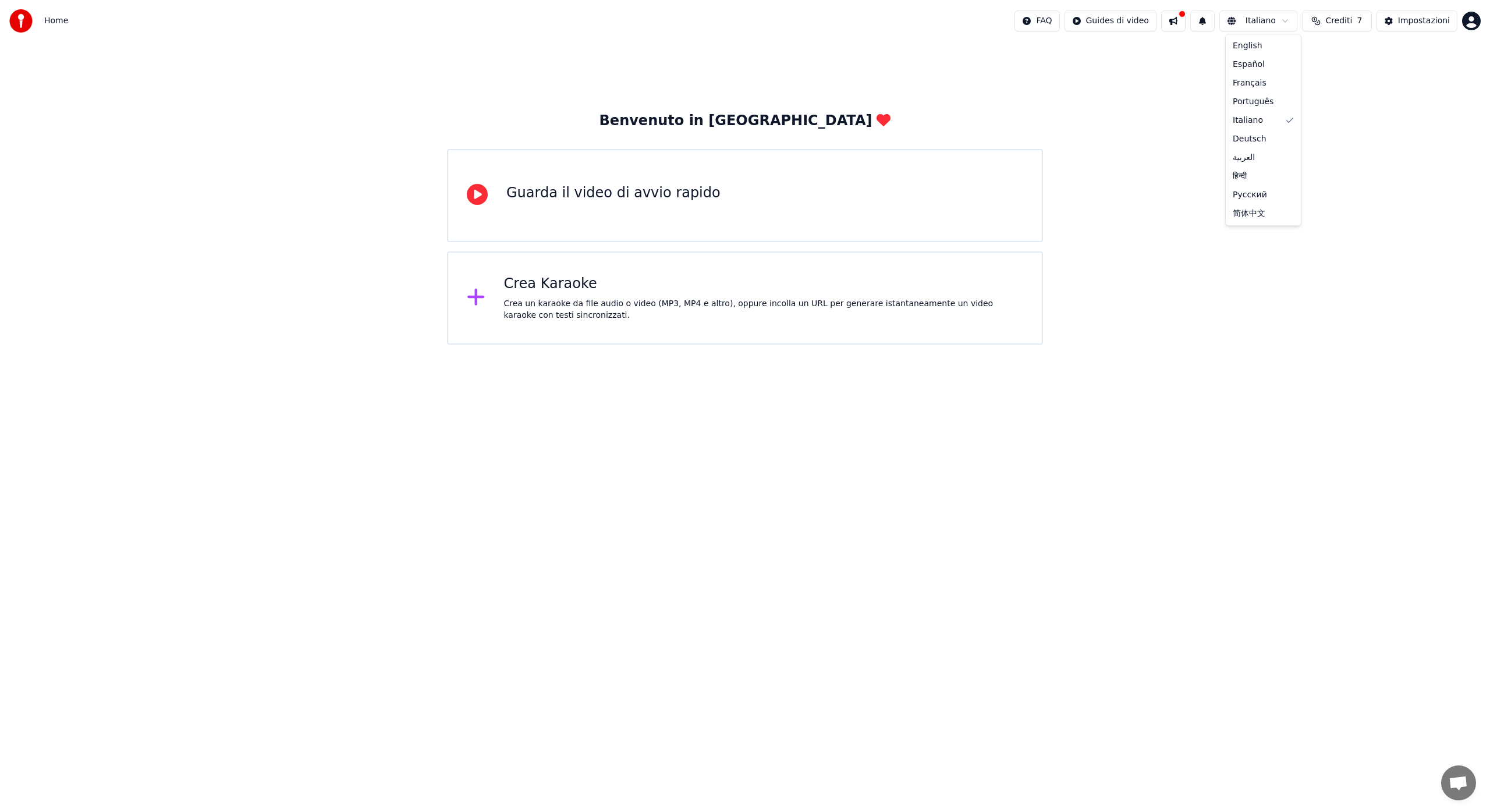
click at [1246, 20] on html "Home FAQ Guides di video Italiano Crediti 7 Impostazioni Benvenuto in Youka Gua…" at bounding box center [745, 172] width 1490 height 345
click at [1325, 18] on button "Crediti 7" at bounding box center [1337, 21] width 70 height 21
click at [1332, 111] on button "Aggiorna" at bounding box center [1340, 107] width 66 height 21
click at [1318, 109] on button "Aggiorna" at bounding box center [1340, 107] width 66 height 21
click at [1395, 23] on button "Impostazioni" at bounding box center [1416, 21] width 81 height 21
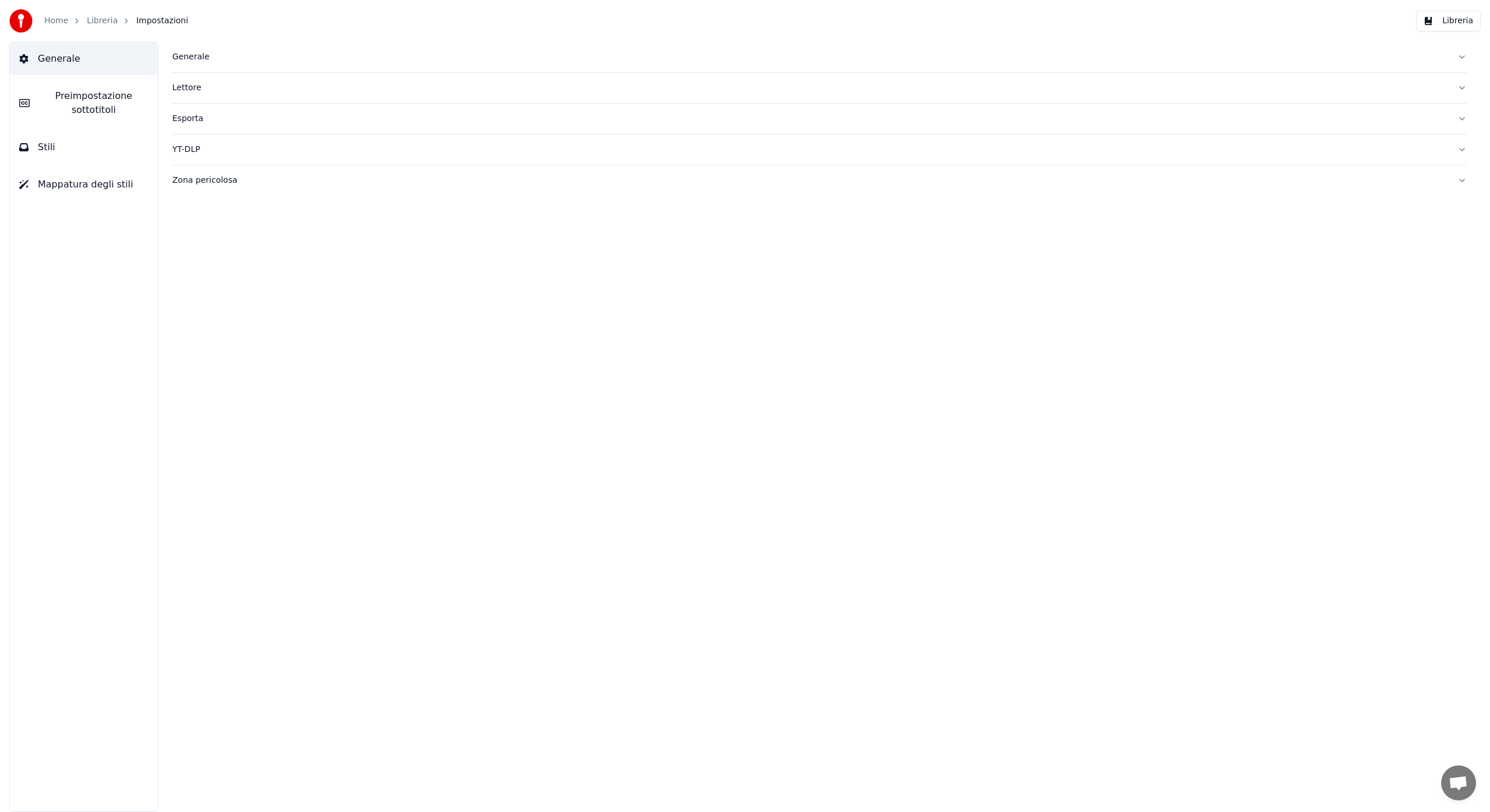
click at [46, 58] on span "Generale" at bounding box center [59, 59] width 43 height 14
click at [199, 56] on div "Generale" at bounding box center [810, 57] width 1276 height 11
click at [202, 368] on div "Zona pericolosa" at bounding box center [810, 368] width 1276 height 11
click at [554, 262] on div "Rieindice la Libreria Resetta Impostazioni Esporta impostazioni Importa imposta…" at bounding box center [819, 286] width 1294 height 182
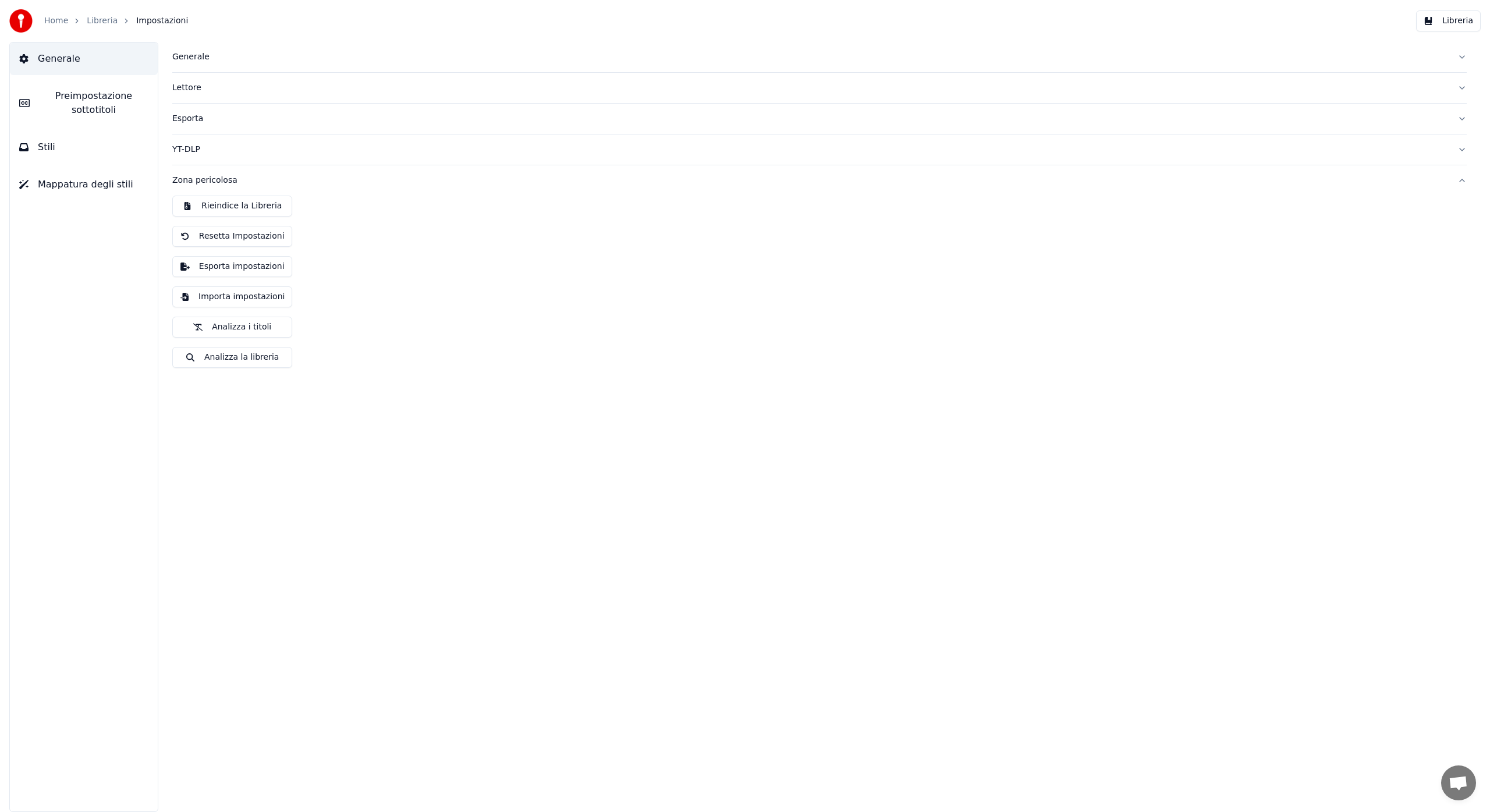
click at [216, 180] on div "Zona pericolosa" at bounding box center [810, 180] width 1276 height 11
click at [200, 150] on div "YT-DLP" at bounding box center [810, 149] width 1276 height 11
click at [198, 120] on div "Esporta" at bounding box center [810, 119] width 1276 height 11
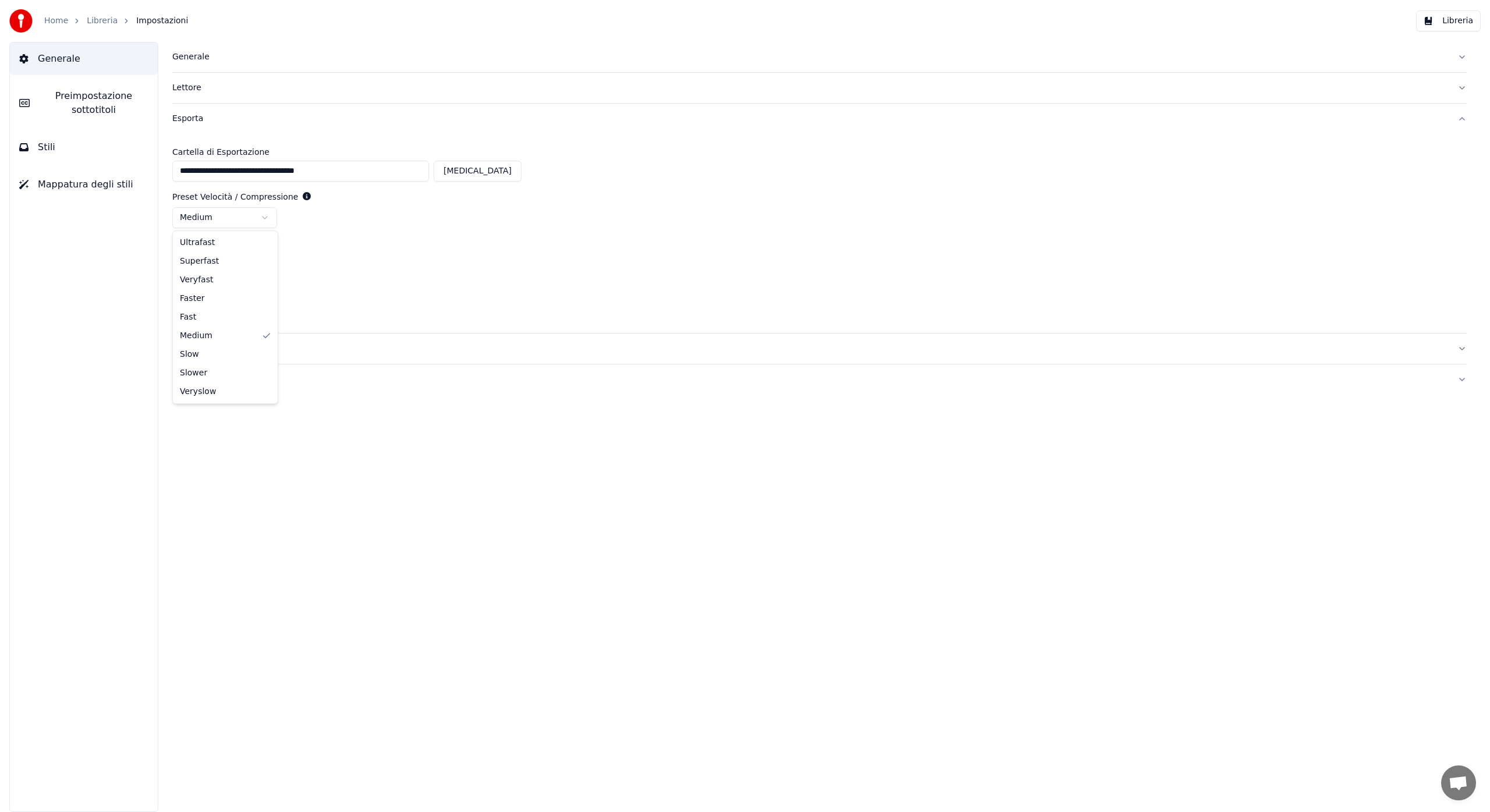
click at [263, 216] on html "**********" at bounding box center [745, 406] width 1490 height 812
click at [367, 297] on html "**********" at bounding box center [745, 406] width 1490 height 812
click at [378, 263] on div "yuv420p" at bounding box center [819, 260] width 1294 height 21
click at [199, 90] on div "Lettore" at bounding box center [810, 88] width 1276 height 11
click at [200, 57] on div "Generale" at bounding box center [810, 57] width 1276 height 11
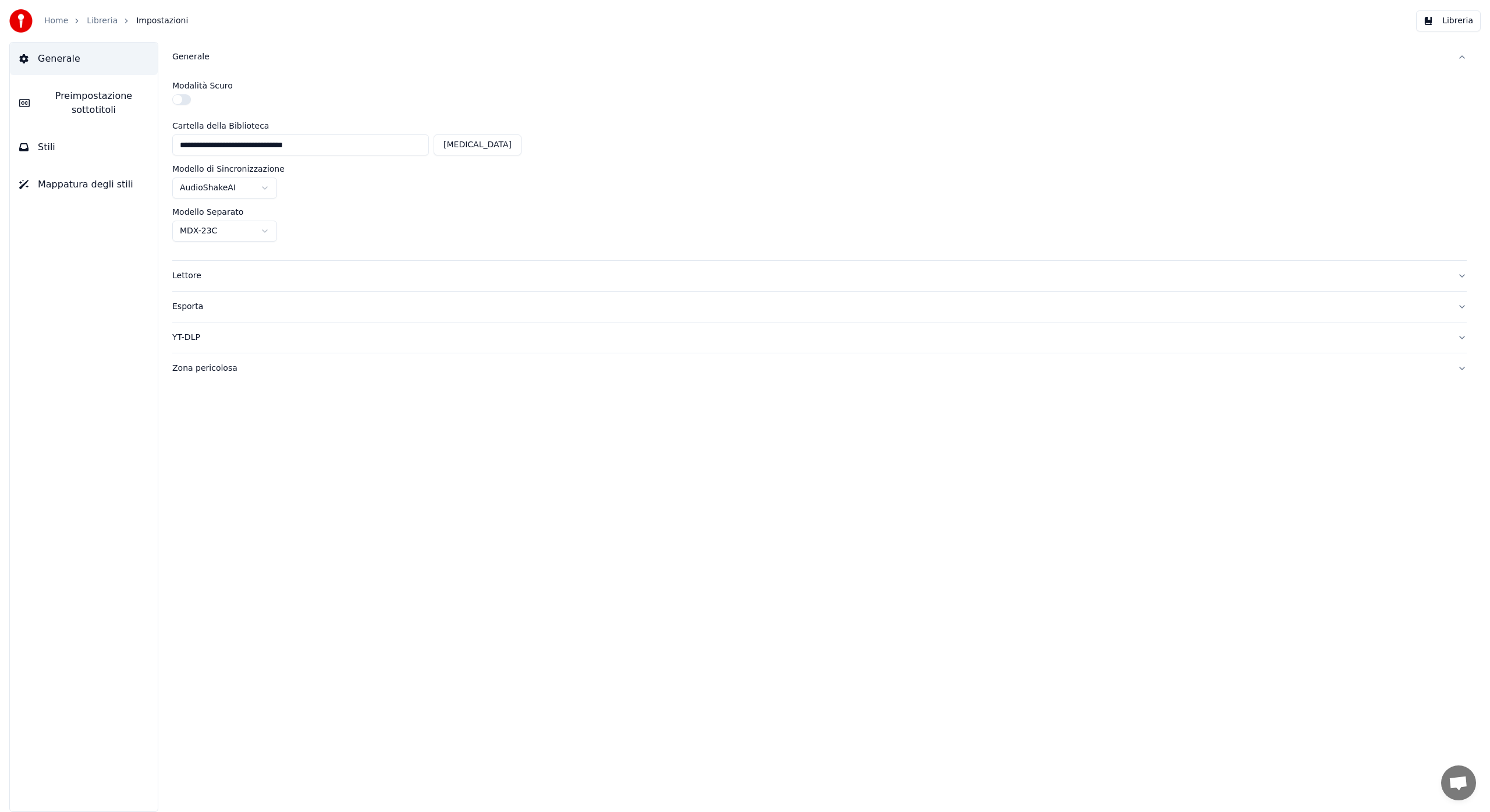
click at [203, 57] on div "Generale" at bounding box center [810, 57] width 1276 height 11
click at [58, 20] on link "Home" at bounding box center [57, 21] width 24 height 11
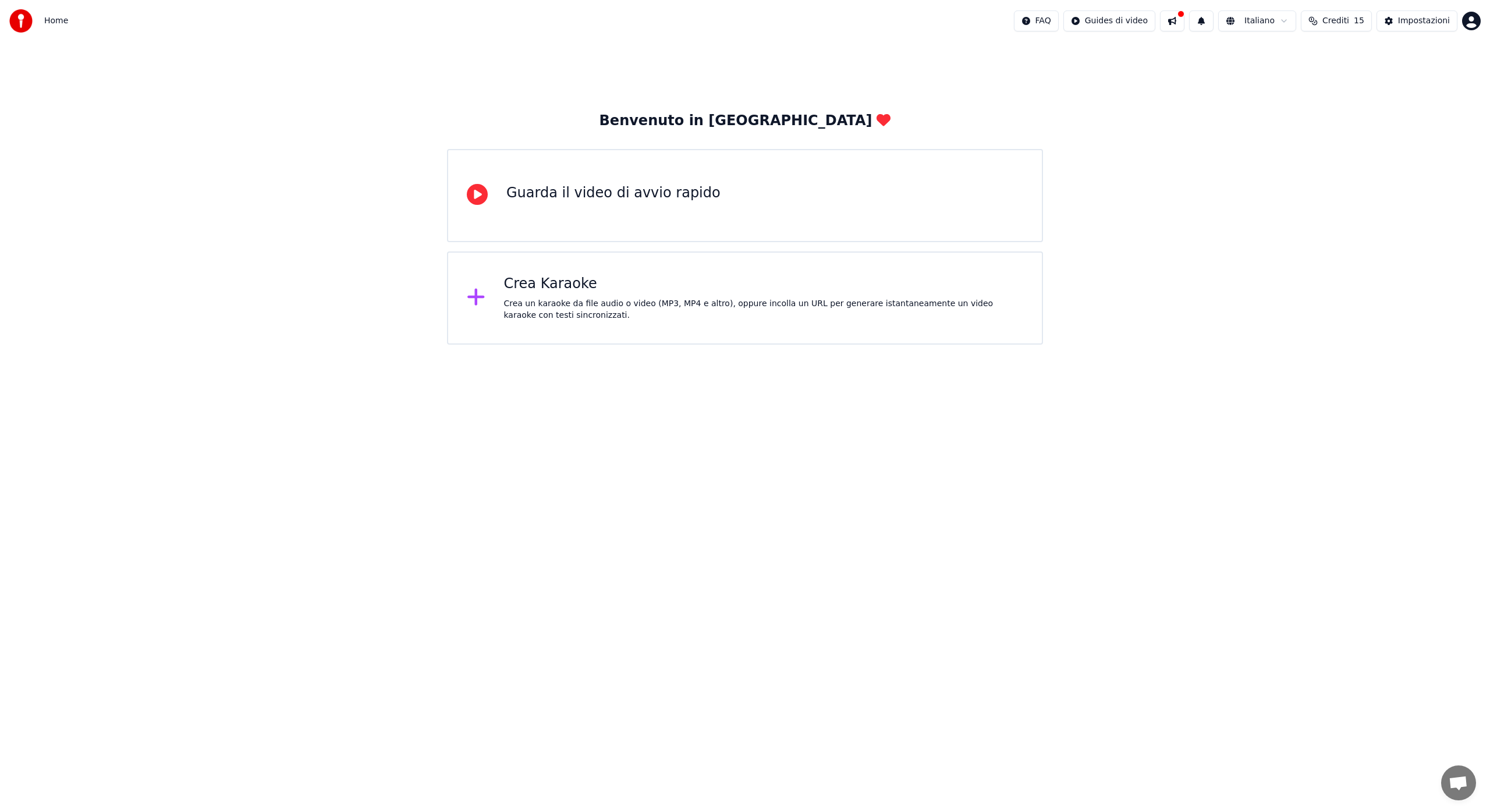
click at [1178, 20] on button at bounding box center [1172, 21] width 25 height 21
click at [1206, 21] on button at bounding box center [1201, 21] width 25 height 21
click at [1048, 20] on html "Home FAQ Guides di video Italiano Crediti 15 Impostazioni Benvenuto in Youka Gu…" at bounding box center [745, 172] width 1490 height 345
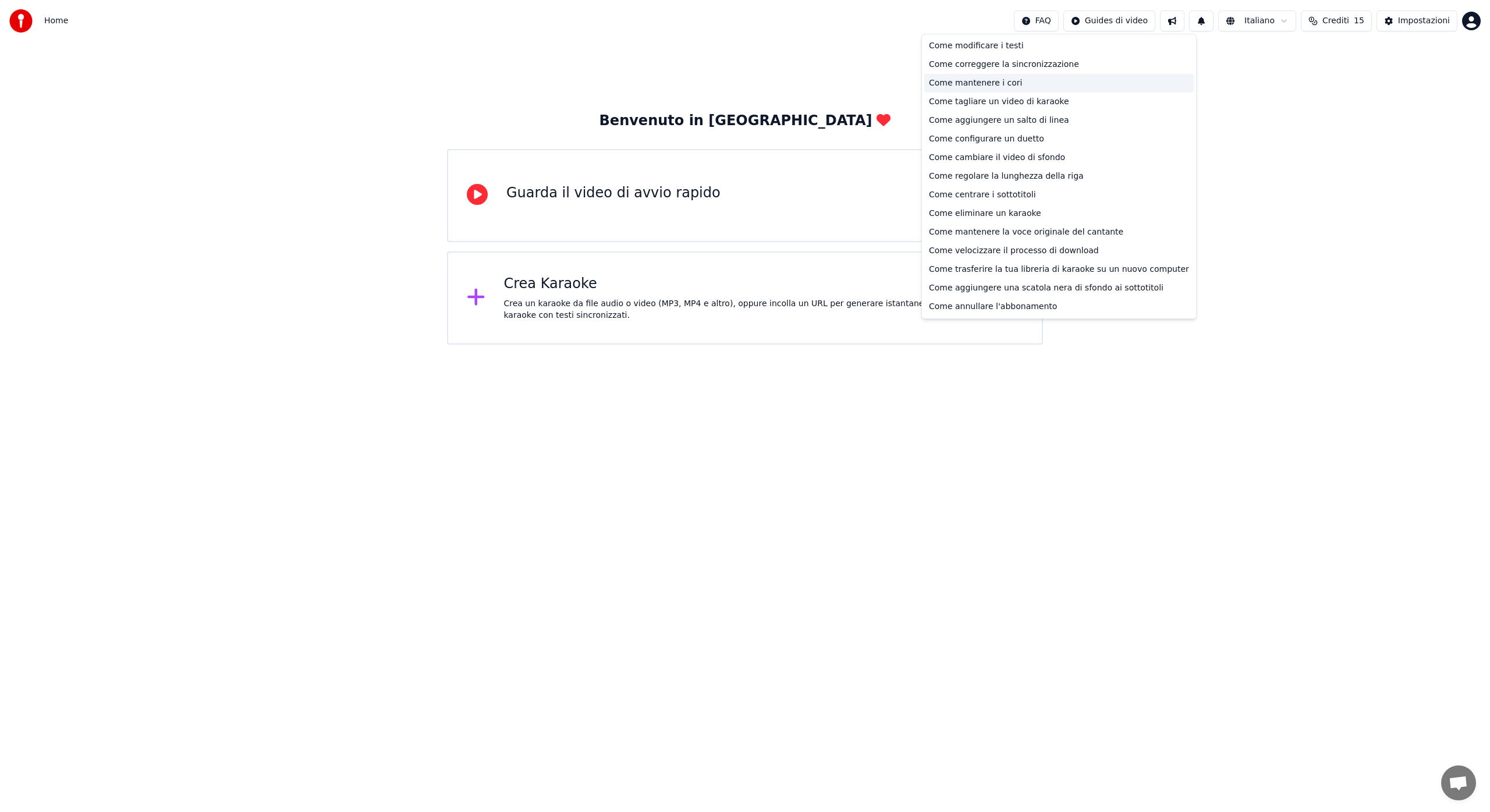
click at [997, 84] on div "Come mantenere i cori" at bounding box center [1059, 83] width 269 height 18
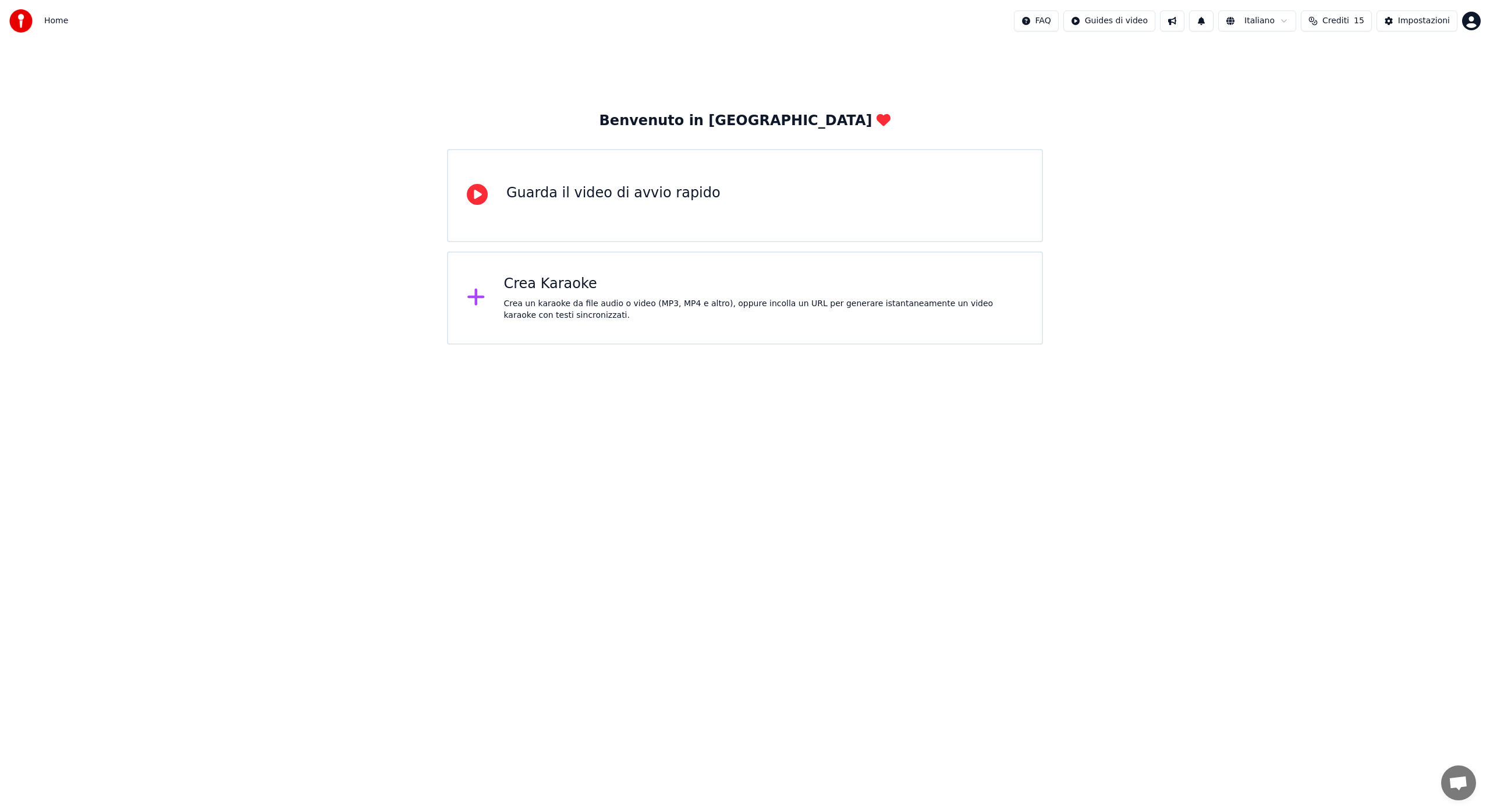
click at [509, 288] on div "Crea Karaoke" at bounding box center [764, 284] width 520 height 18
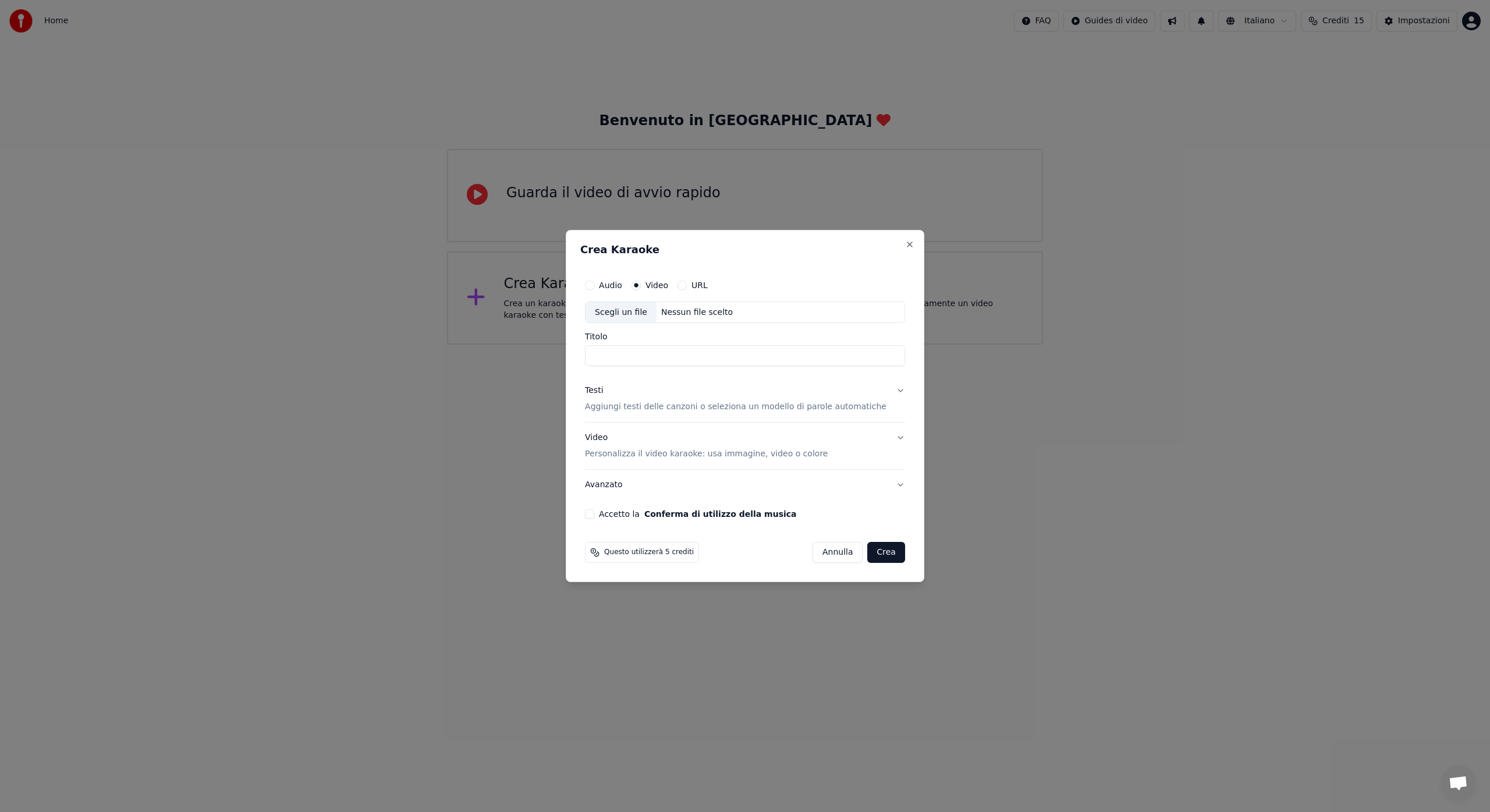
click at [625, 354] on input "Titolo" at bounding box center [745, 356] width 320 height 21
type input "**********"
click at [594, 512] on button "Accetto la Conferma di utilizzo della musica" at bounding box center [589, 514] width 10 height 10
click at [875, 555] on button "Crea" at bounding box center [886, 552] width 37 height 21
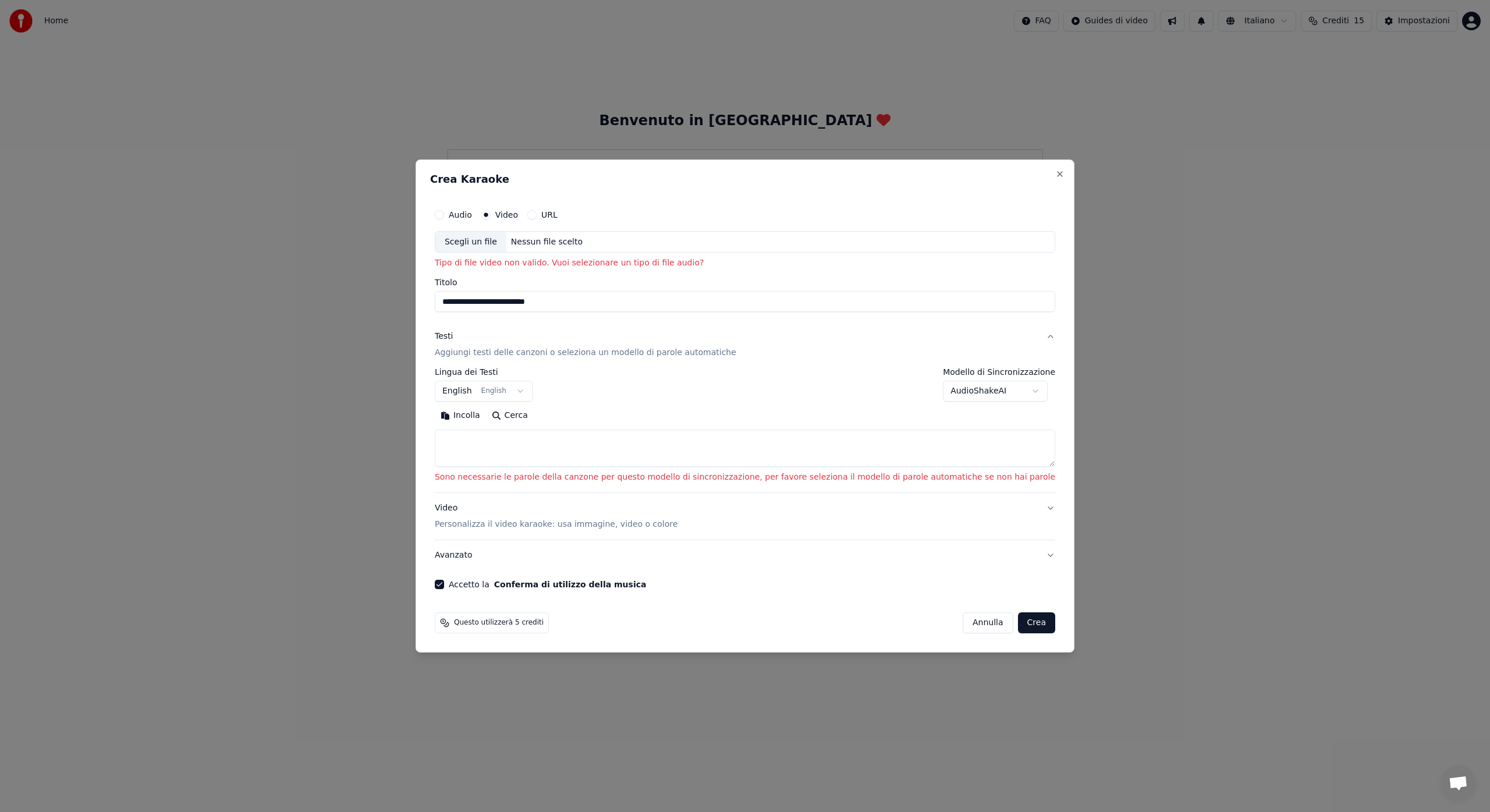
click at [1018, 626] on button "Crea" at bounding box center [1036, 622] width 37 height 21
click at [1017, 345] on body "**********" at bounding box center [745, 172] width 1490 height 345
select select "**********"
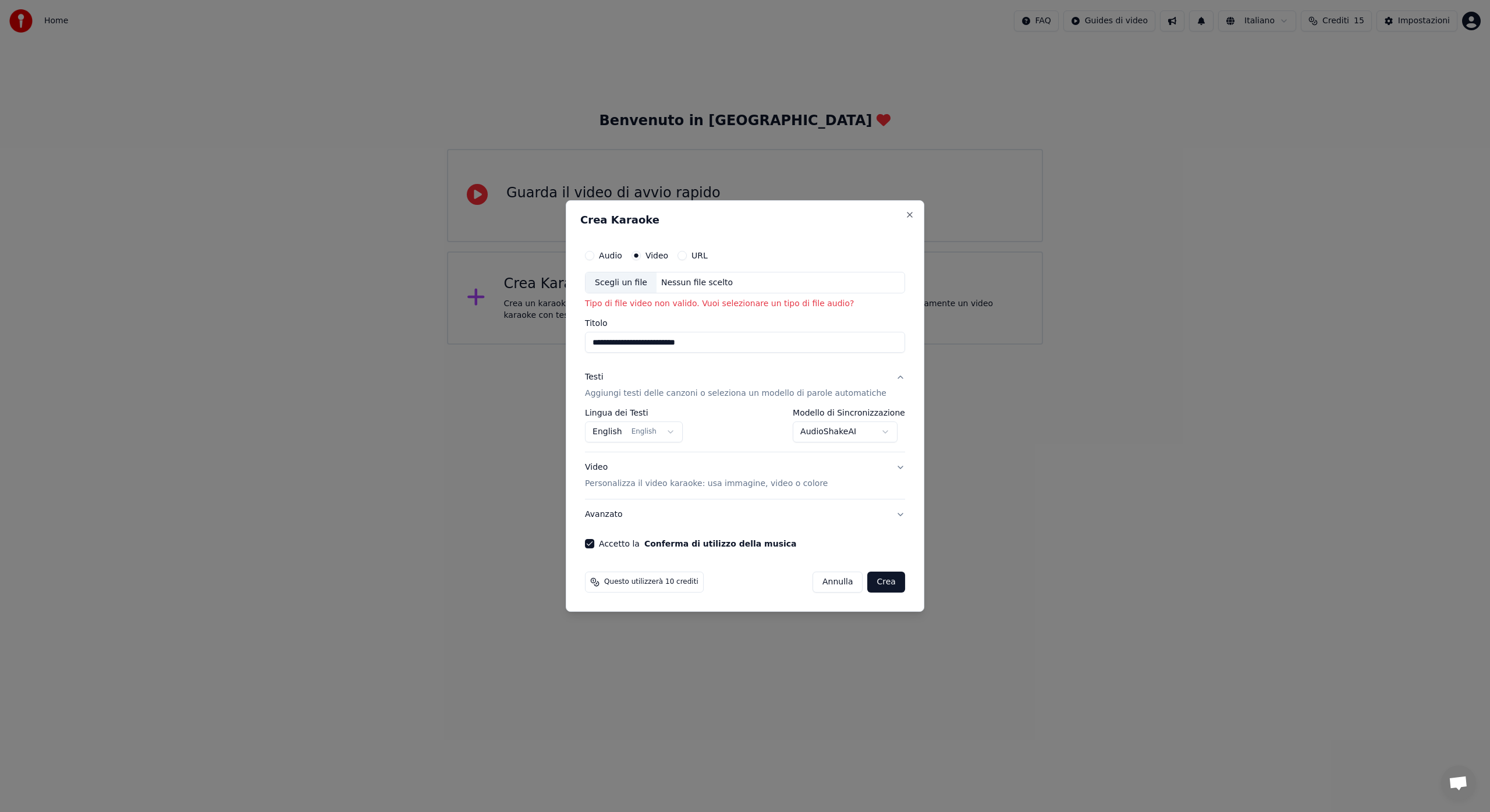
click at [623, 281] on div "Scegli un file" at bounding box center [621, 283] width 71 height 21
click at [877, 585] on button "Crea" at bounding box center [886, 582] width 37 height 21
click at [640, 283] on div "Scegli un file" at bounding box center [621, 283] width 71 height 21
click at [715, 285] on div "Nessun file scelto" at bounding box center [696, 283] width 81 height 11
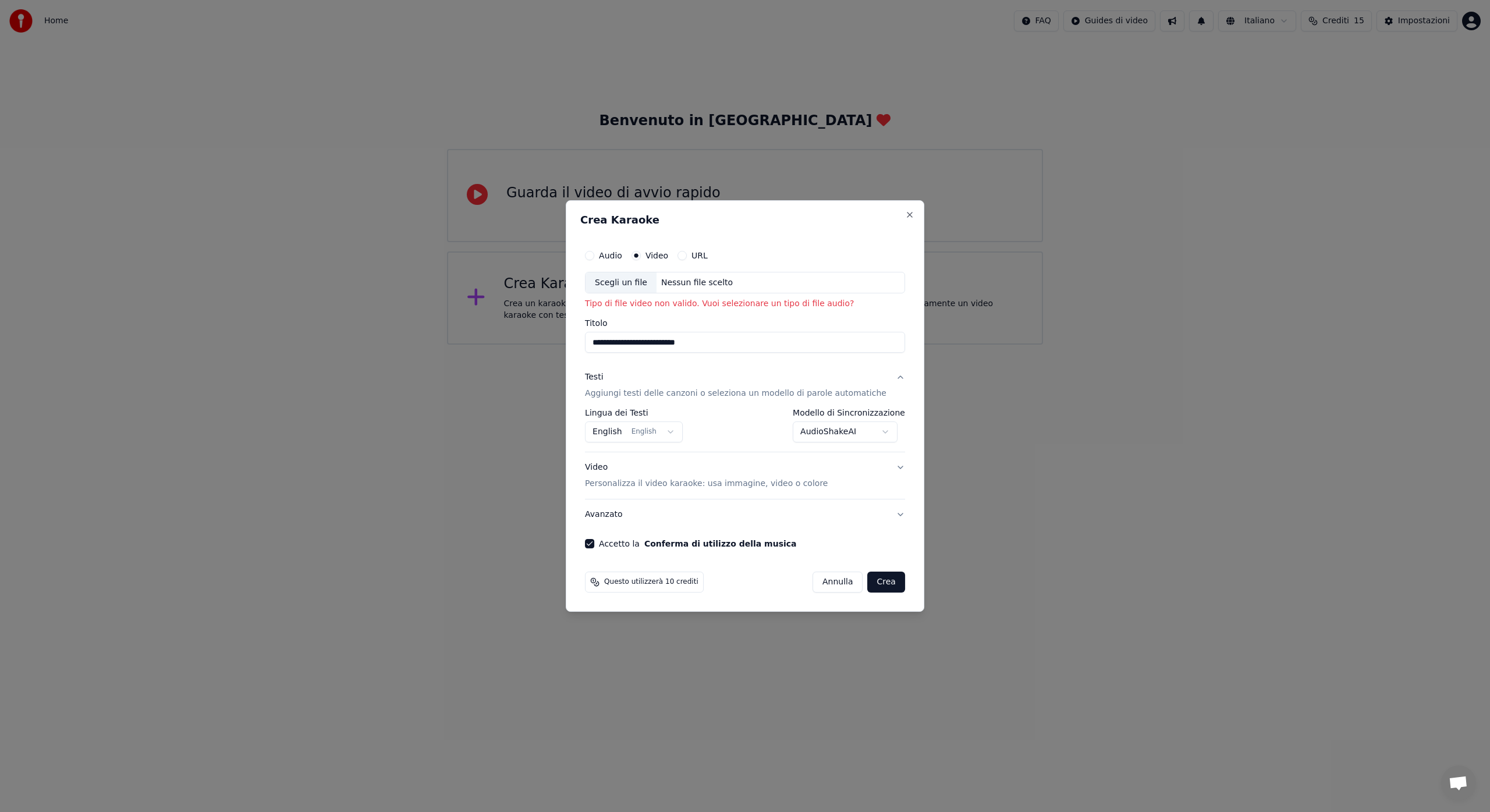
click at [687, 255] on button "URL" at bounding box center [682, 255] width 10 height 10
click at [632, 342] on input "Titolo" at bounding box center [745, 343] width 320 height 21
type input "**********"
click at [644, 540] on button "Conferma di utilizzo della musica" at bounding box center [721, 544] width 152 height 8
click at [881, 586] on button "Crea" at bounding box center [886, 582] width 37 height 21
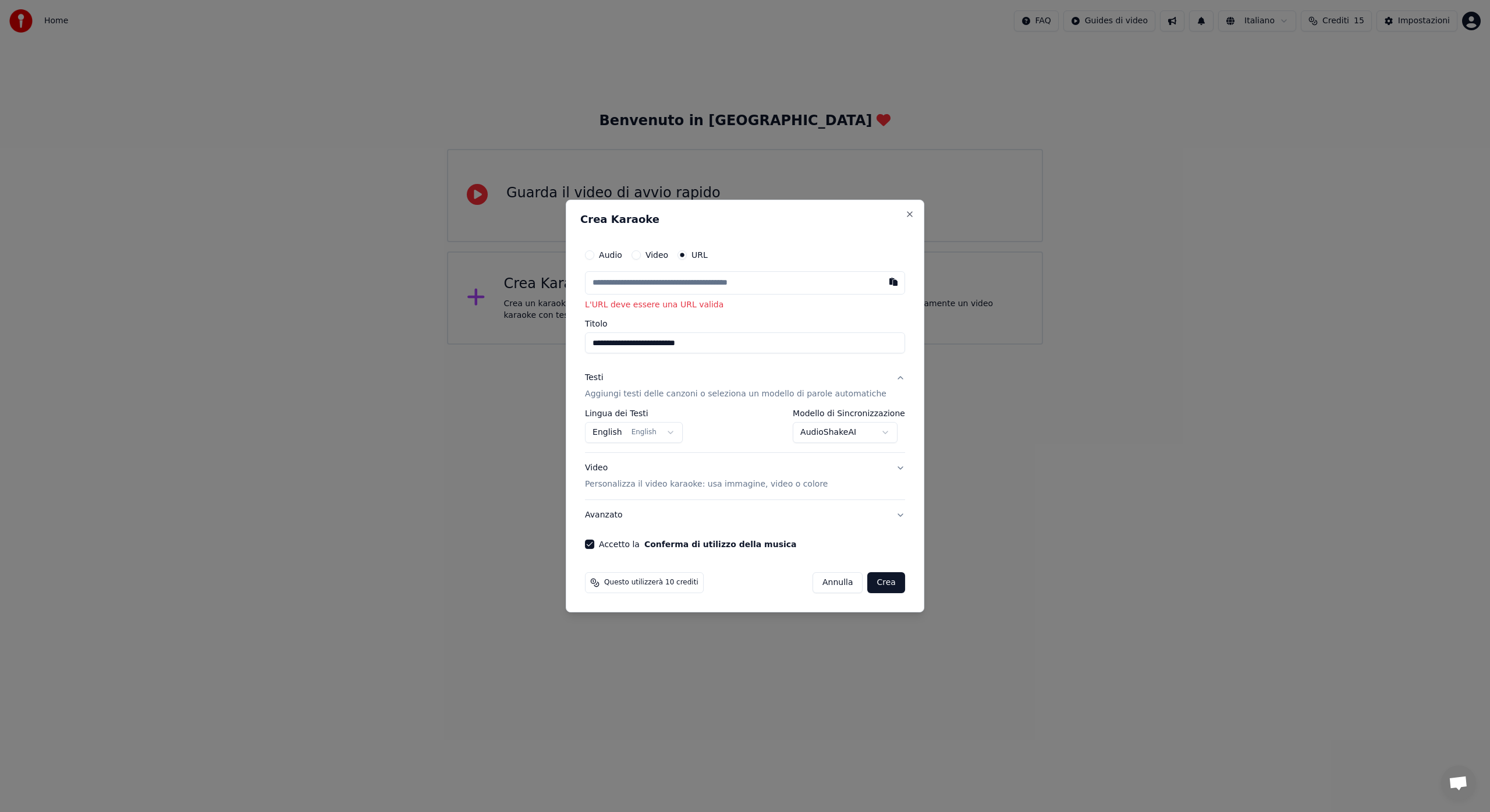
click at [649, 285] on input "text" at bounding box center [745, 283] width 320 height 23
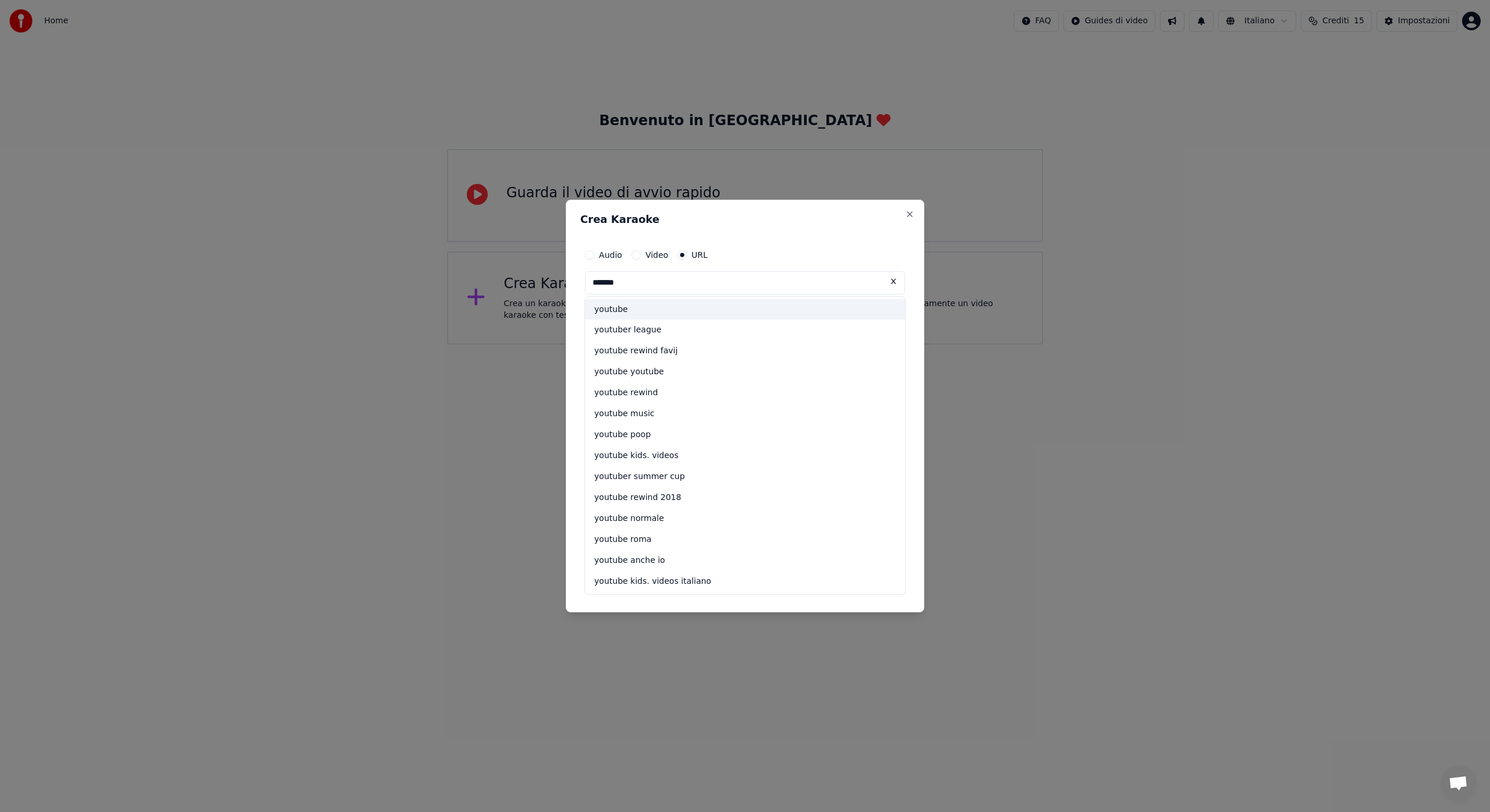
type input "*******"
click at [623, 309] on div "youtube" at bounding box center [745, 309] width 320 height 21
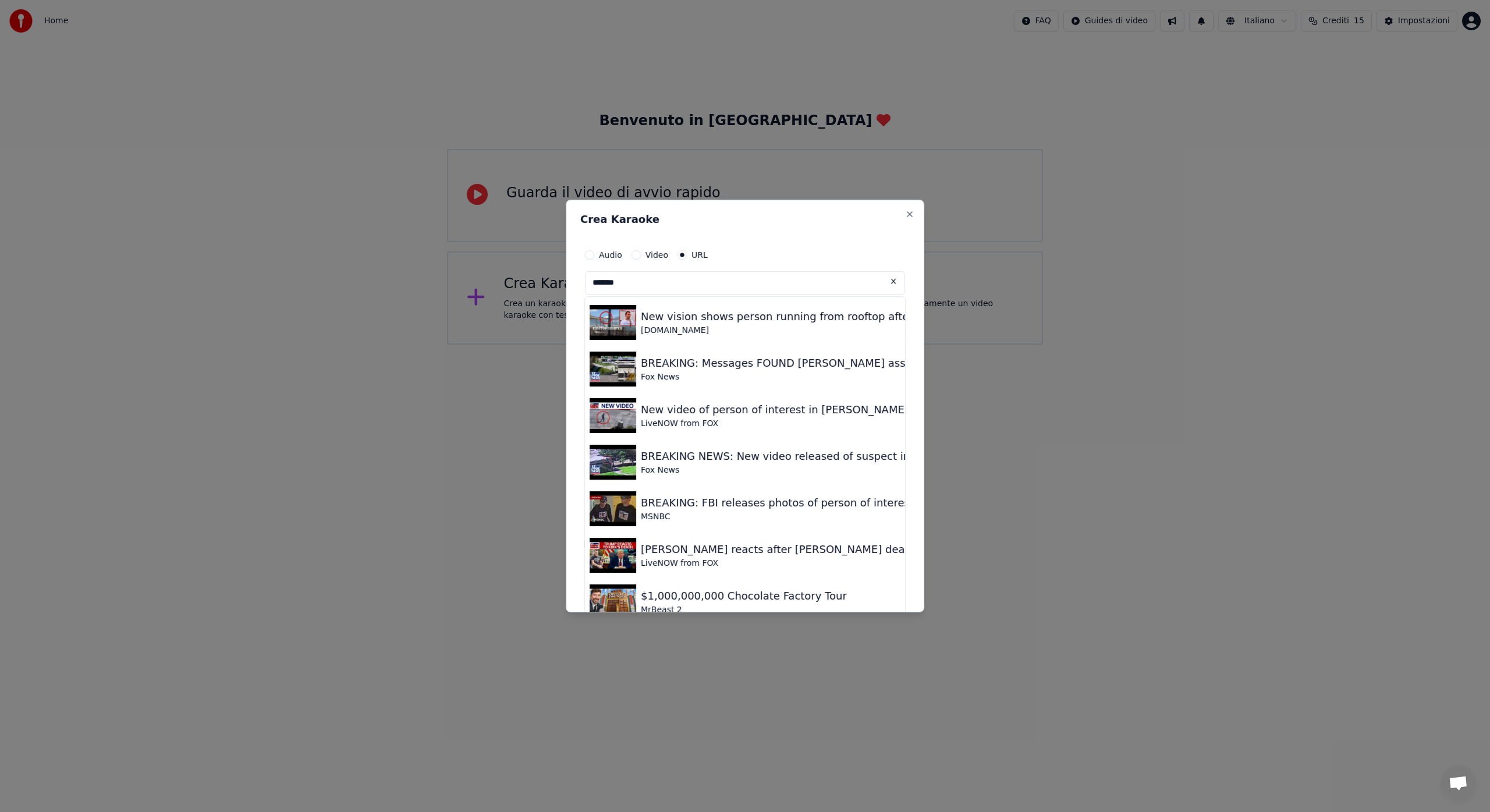
click at [855, 279] on input "*******" at bounding box center [745, 283] width 320 height 23
click at [797, 244] on div "Audio Video URL" at bounding box center [745, 255] width 320 height 23
click at [641, 256] on button "Video" at bounding box center [636, 255] width 10 height 10
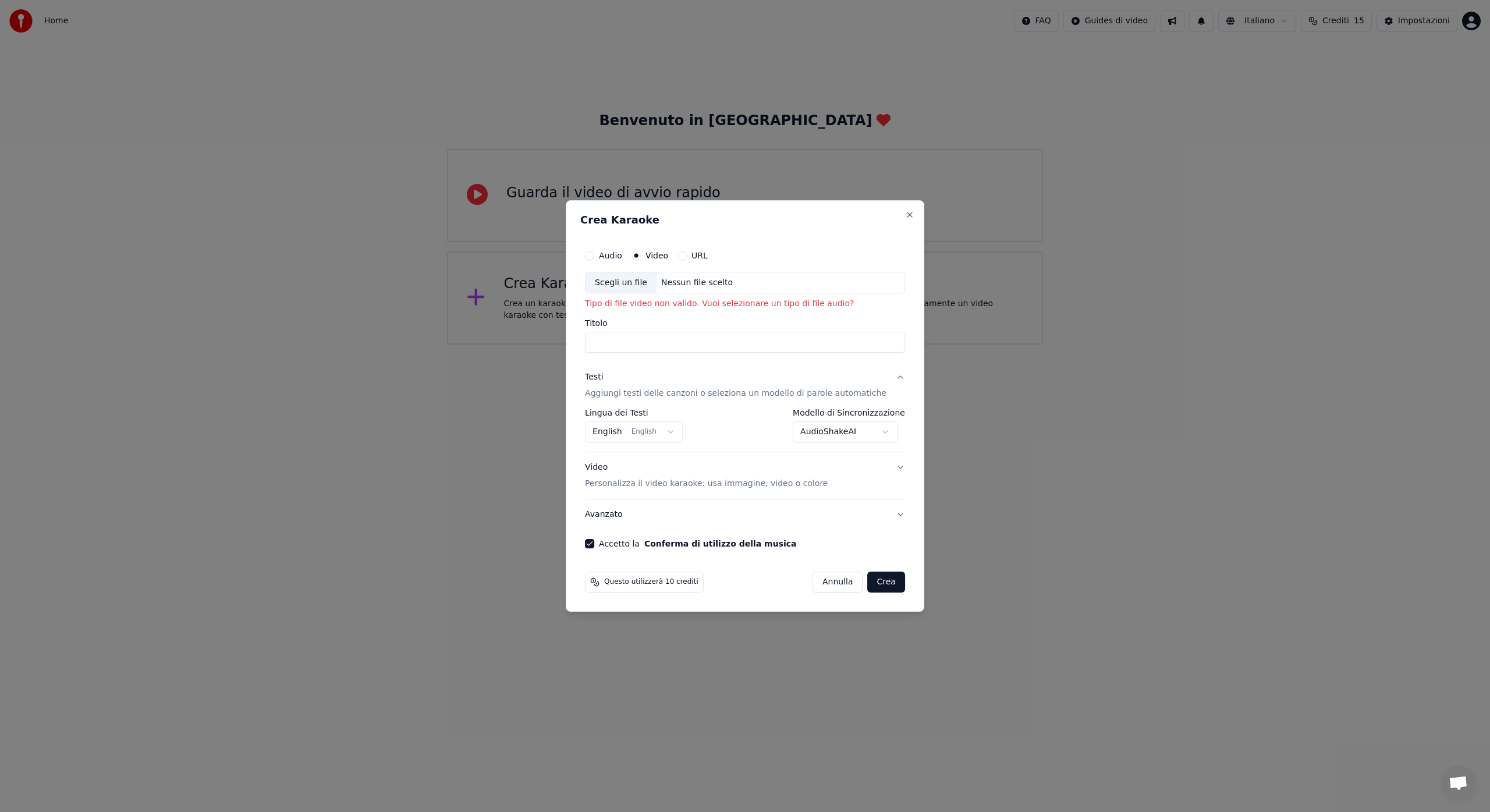
click at [625, 342] on input "Titolo" at bounding box center [745, 342] width 320 height 21
click at [687, 255] on button "URL" at bounding box center [682, 255] width 10 height 10
click at [662, 283] on input "text" at bounding box center [745, 283] width 320 height 23
click at [778, 286] on input "text" at bounding box center [745, 283] width 320 height 23
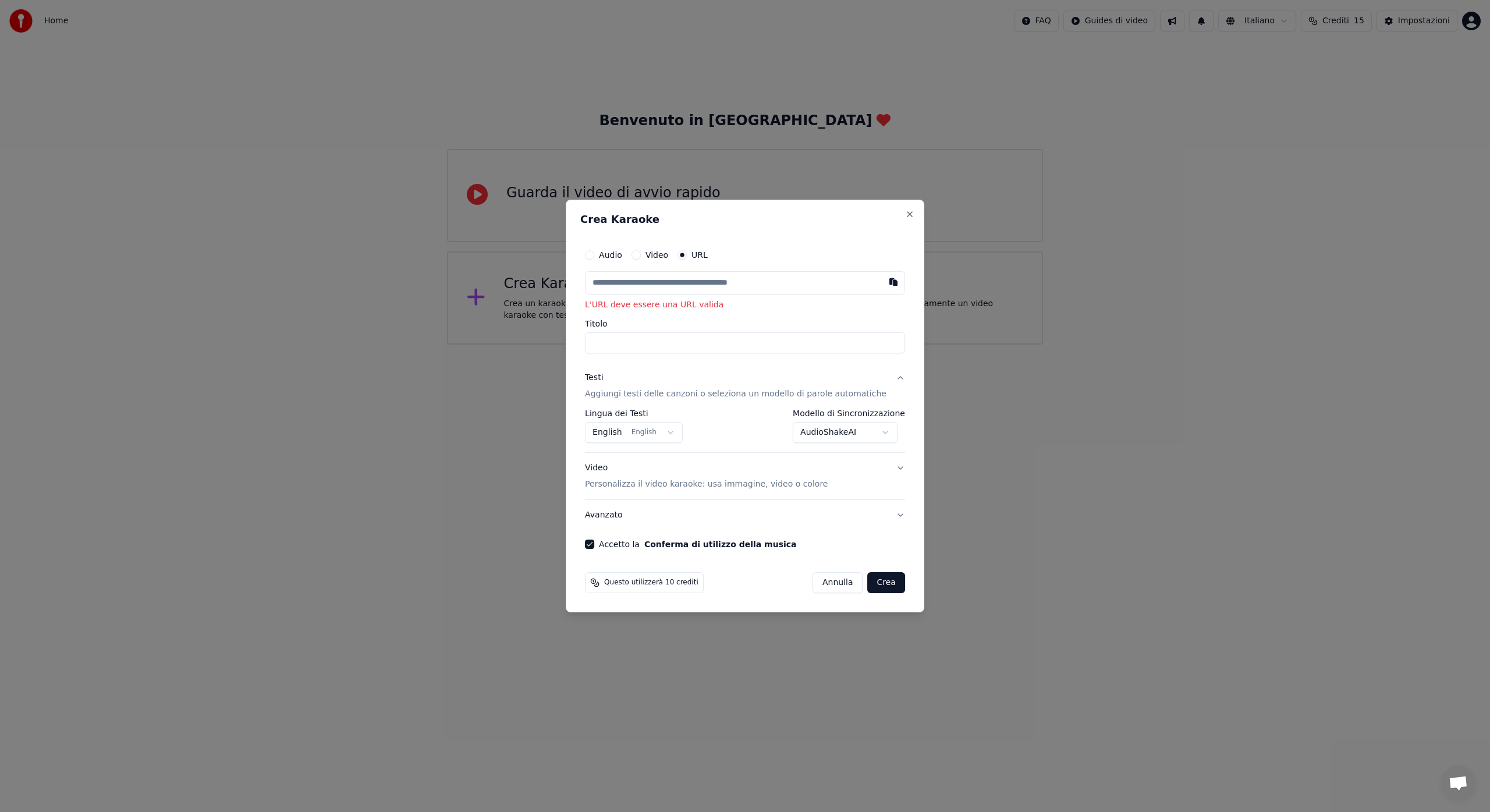
click at [641, 346] on input "Titolo" at bounding box center [745, 343] width 320 height 21
click at [884, 283] on button "button" at bounding box center [893, 281] width 23 height 21
type input "**********"
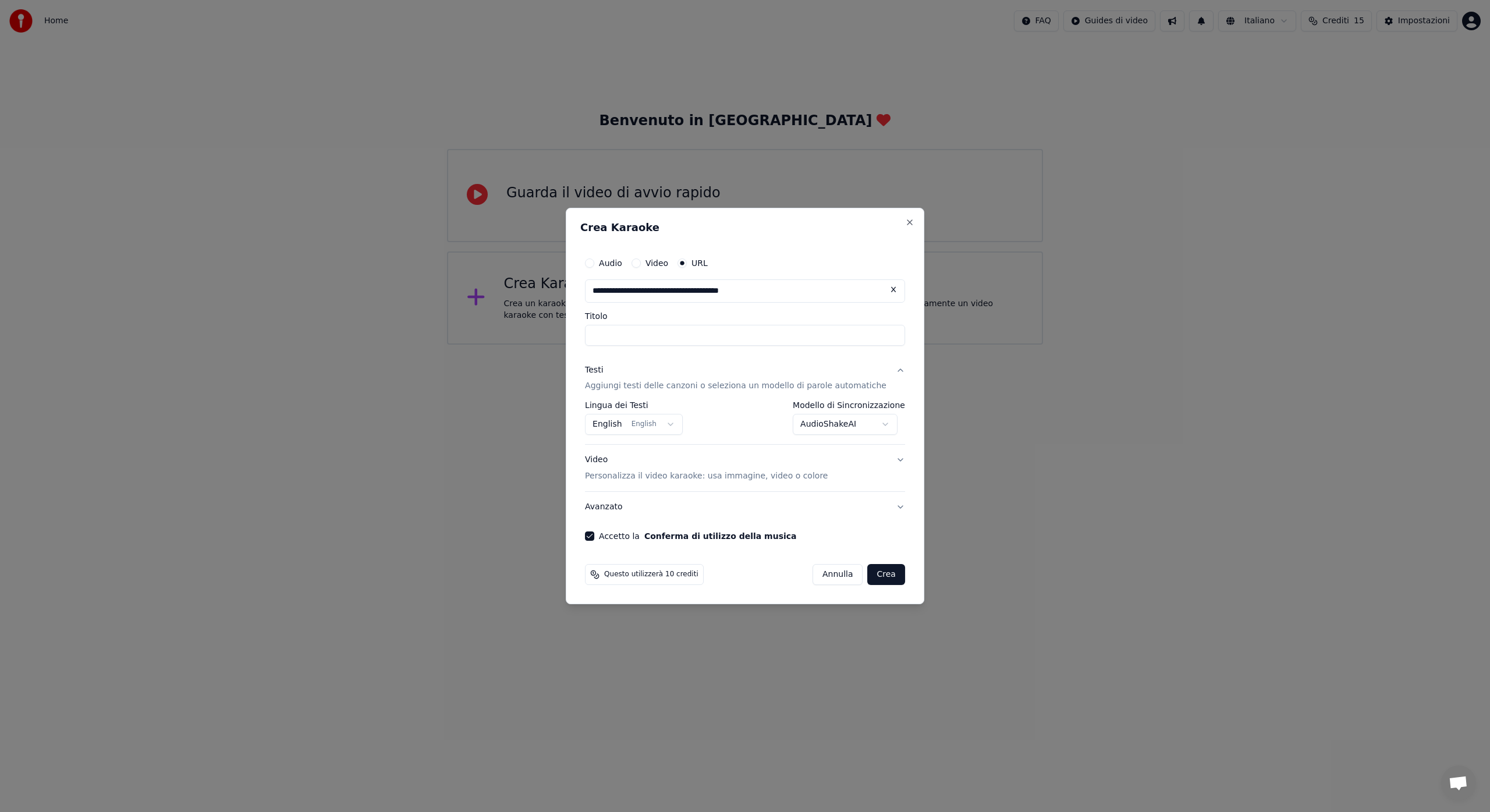
type input "**********"
click at [877, 577] on button "Crea" at bounding box center [886, 574] width 37 height 21
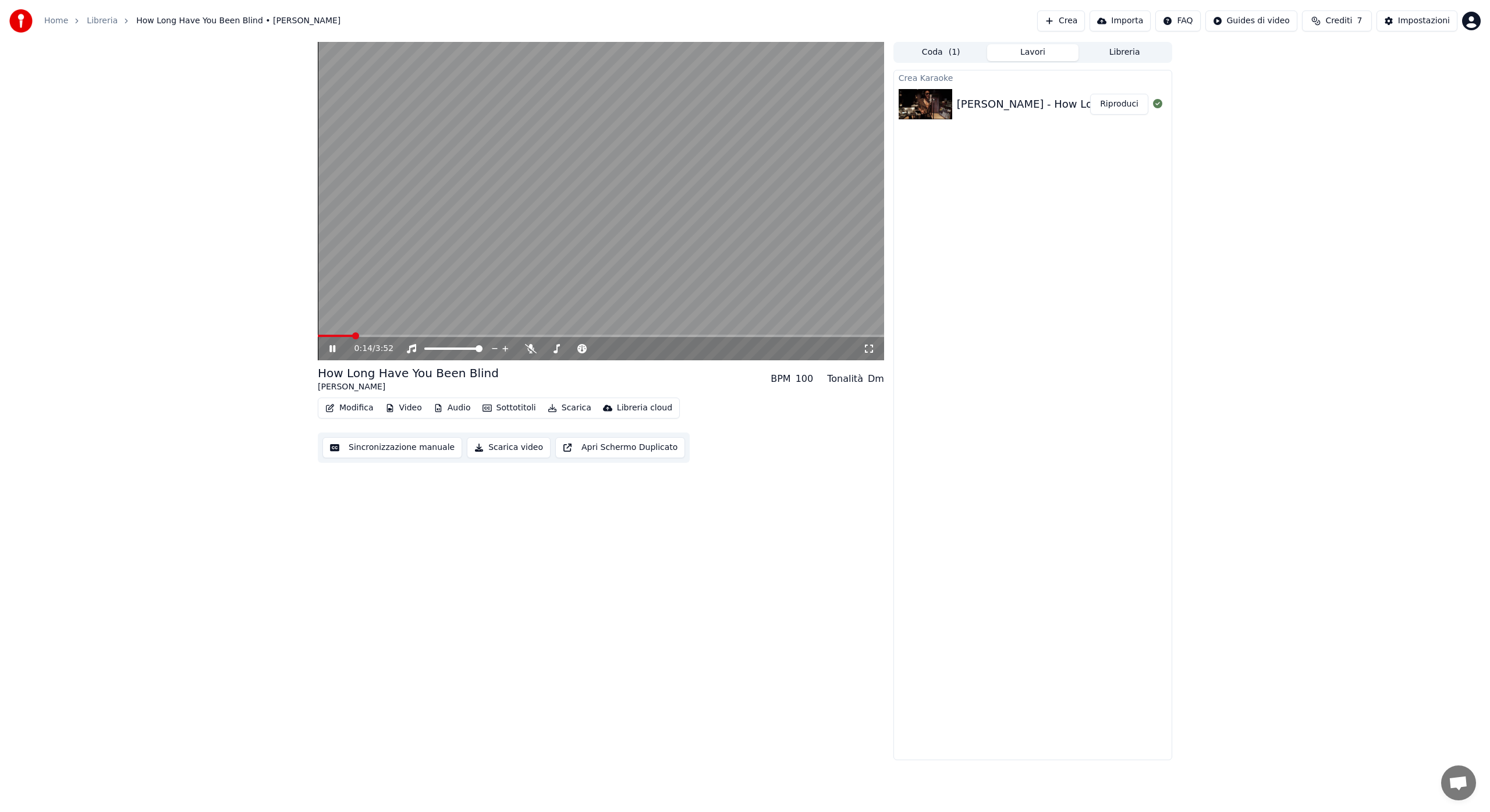
click at [867, 347] on icon at bounding box center [869, 349] width 11 height 10
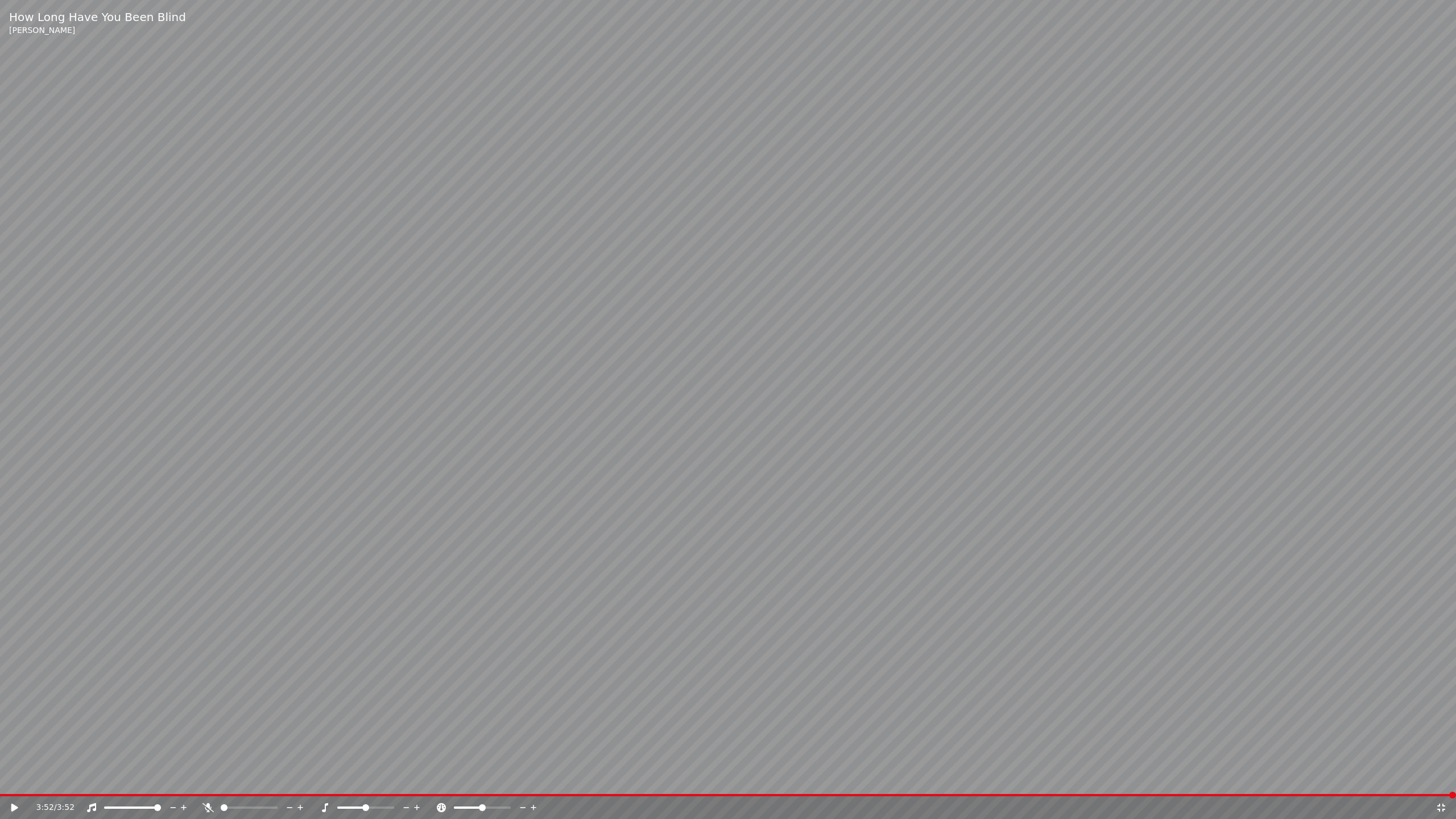
click at [1443, 793] on icon at bounding box center [1441, 807] width 11 height 9
